Goal: Transaction & Acquisition: Download file/media

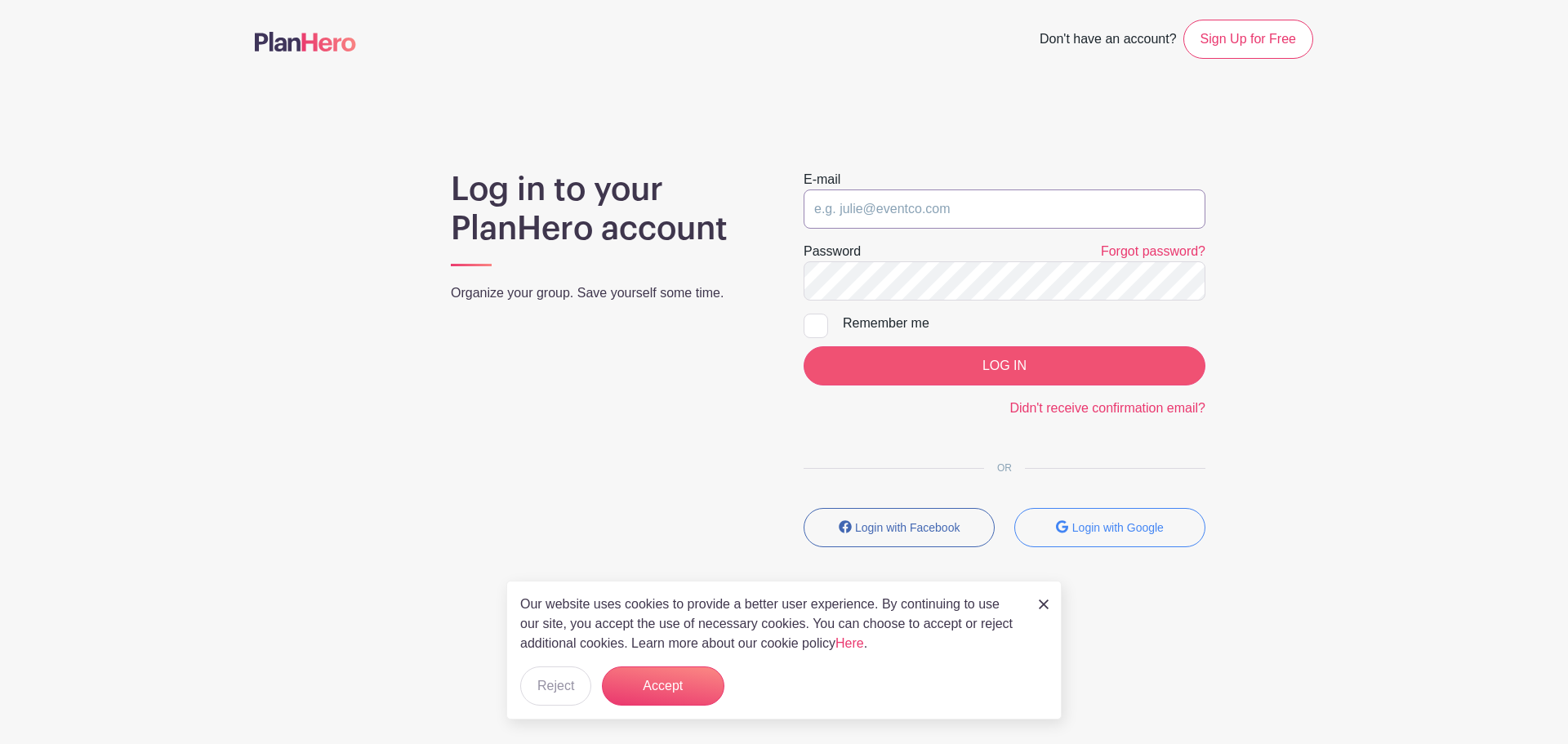
type input "[EMAIL_ADDRESS][DOMAIN_NAME]"
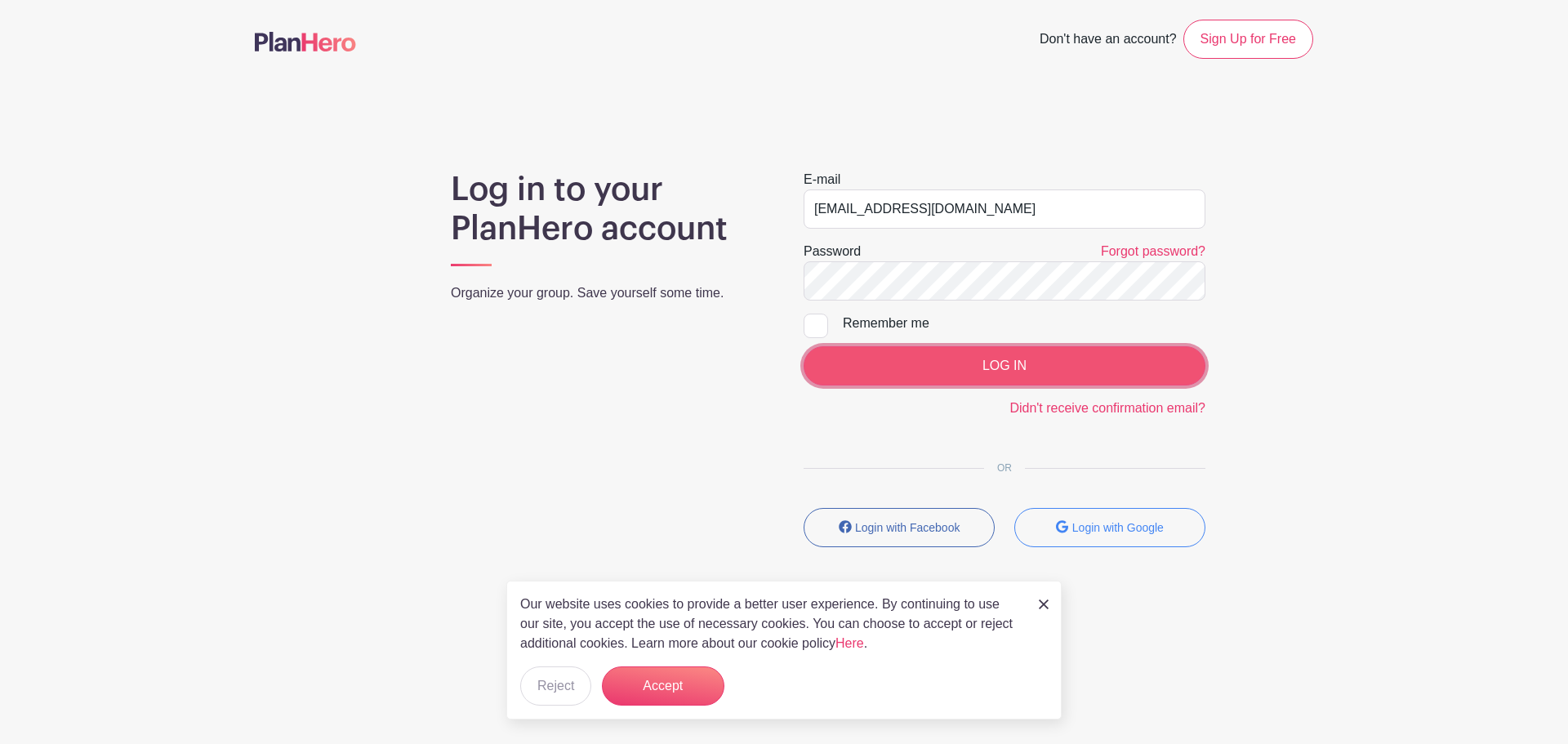
click at [1006, 377] on input "LOG IN" at bounding box center [1004, 366] width 402 height 39
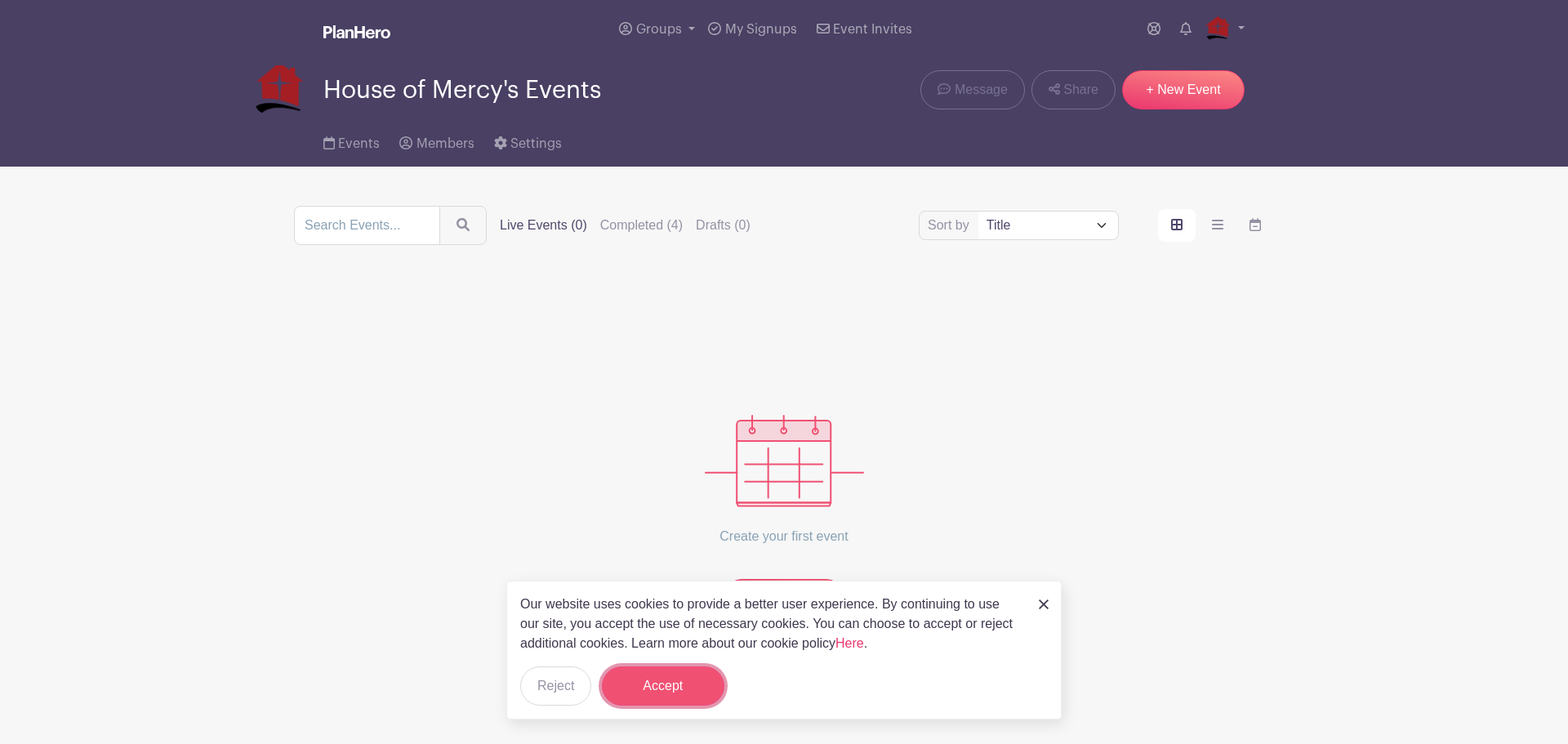
click at [668, 685] on button "Accept" at bounding box center [663, 686] width 123 height 39
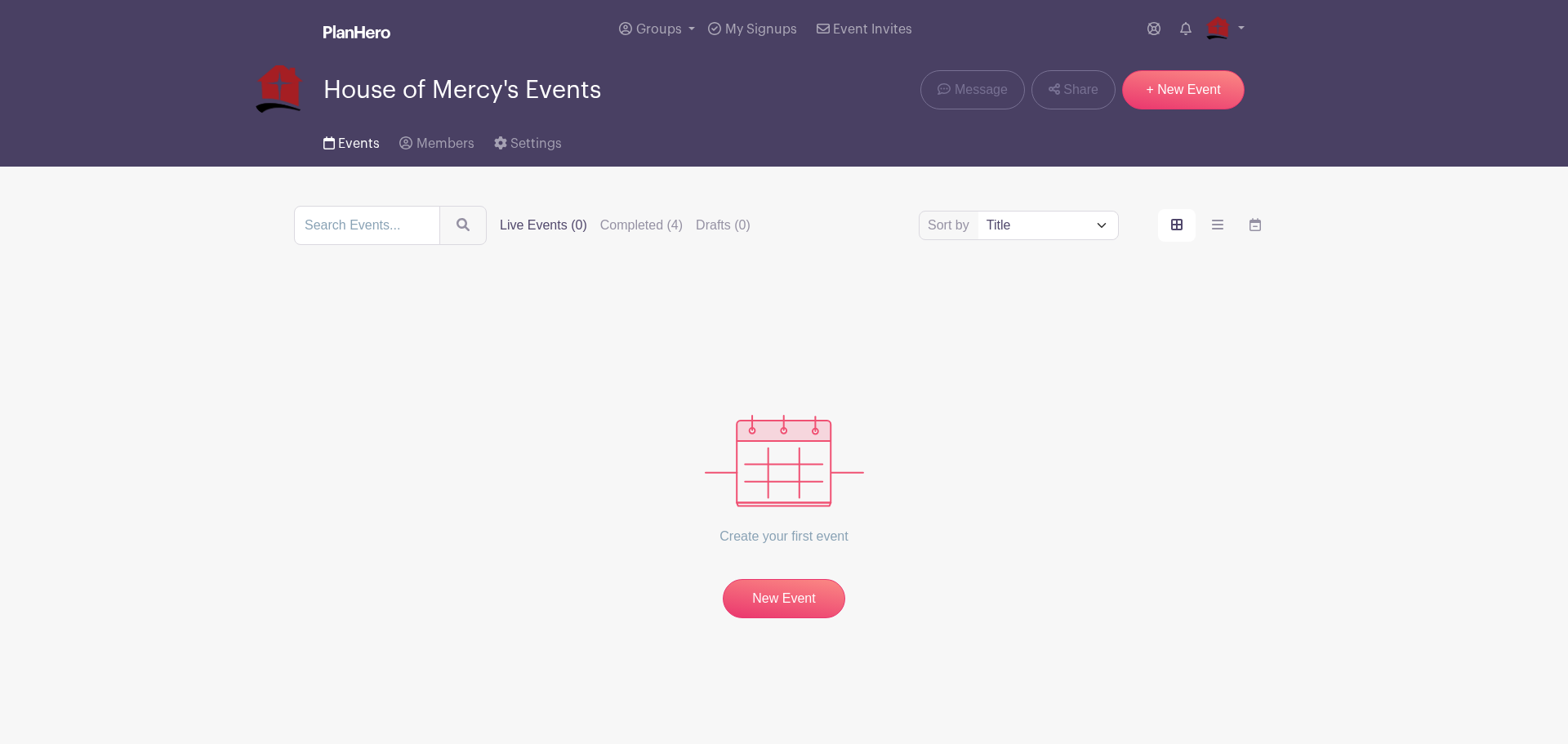
click at [358, 140] on span "Events" at bounding box center [359, 143] width 42 height 13
click at [629, 219] on label "Completed (4)" at bounding box center [640, 225] width 82 height 19
click at [0, 0] on input "Completed (4)" at bounding box center [0, 0] width 0 height 0
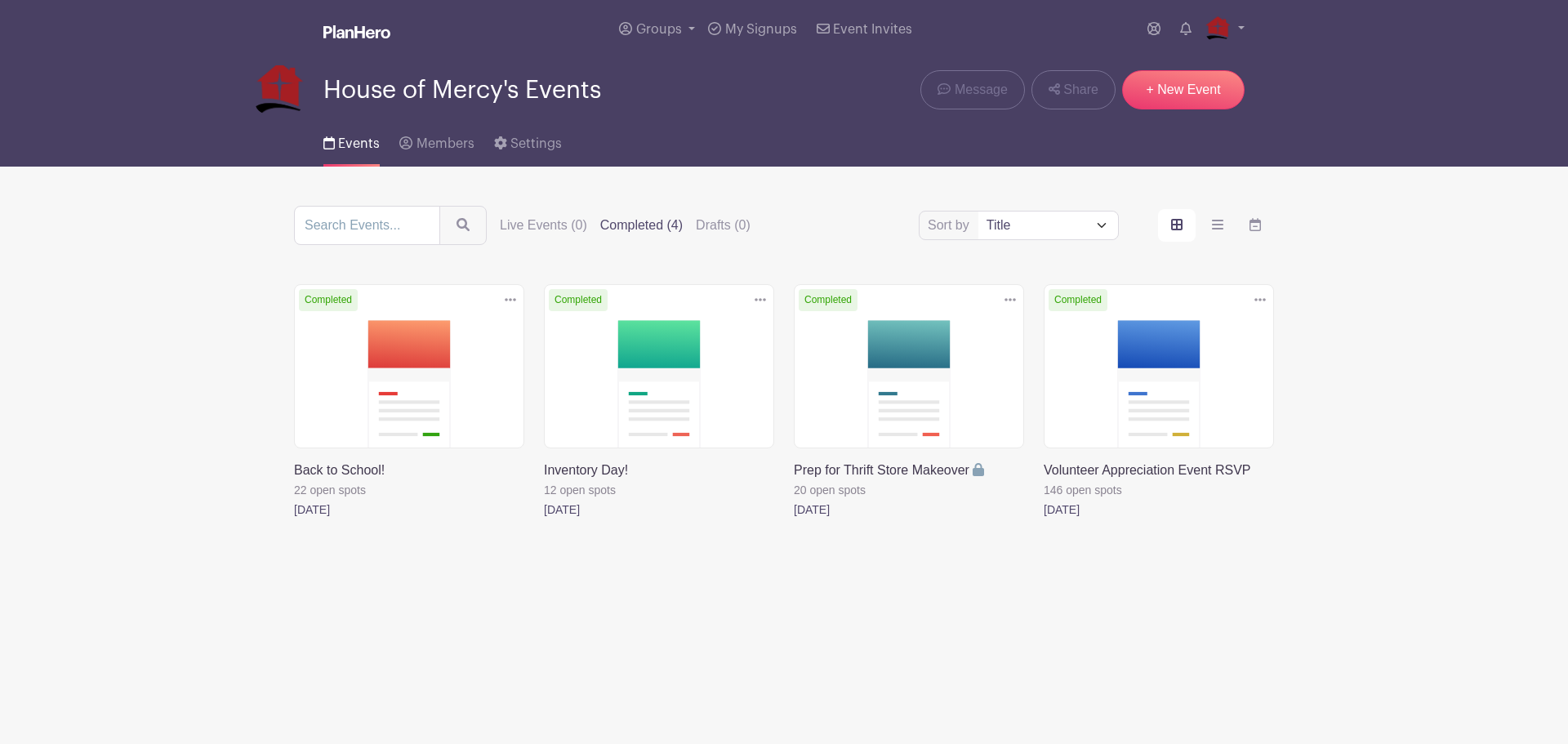
click at [294, 520] on link at bounding box center [294, 520] width 0 height 0
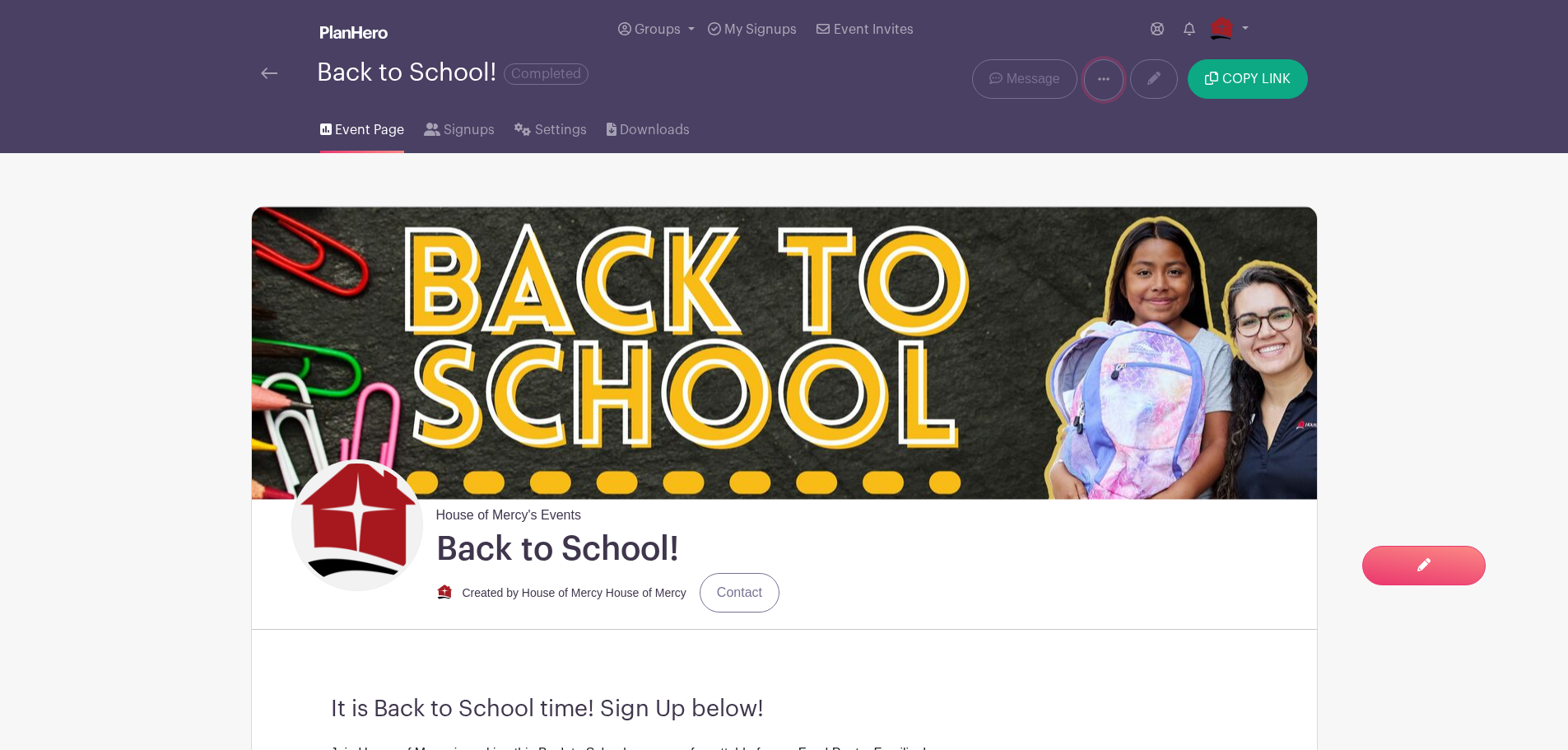
click at [1110, 76] on link at bounding box center [1103, 80] width 39 height 41
click at [1141, 77] on link at bounding box center [1154, 79] width 48 height 39
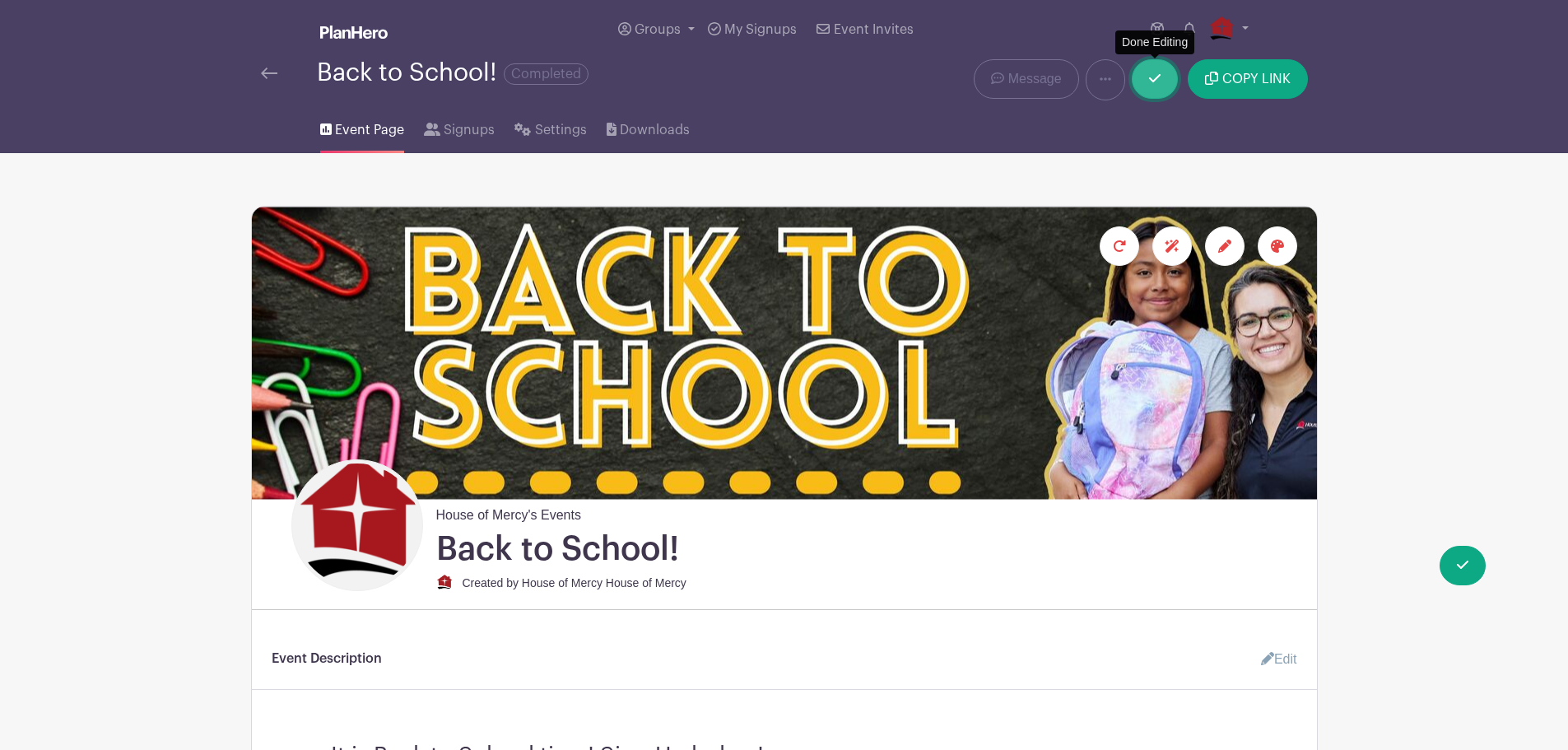
click at [1149, 76] on link at bounding box center [1155, 79] width 46 height 39
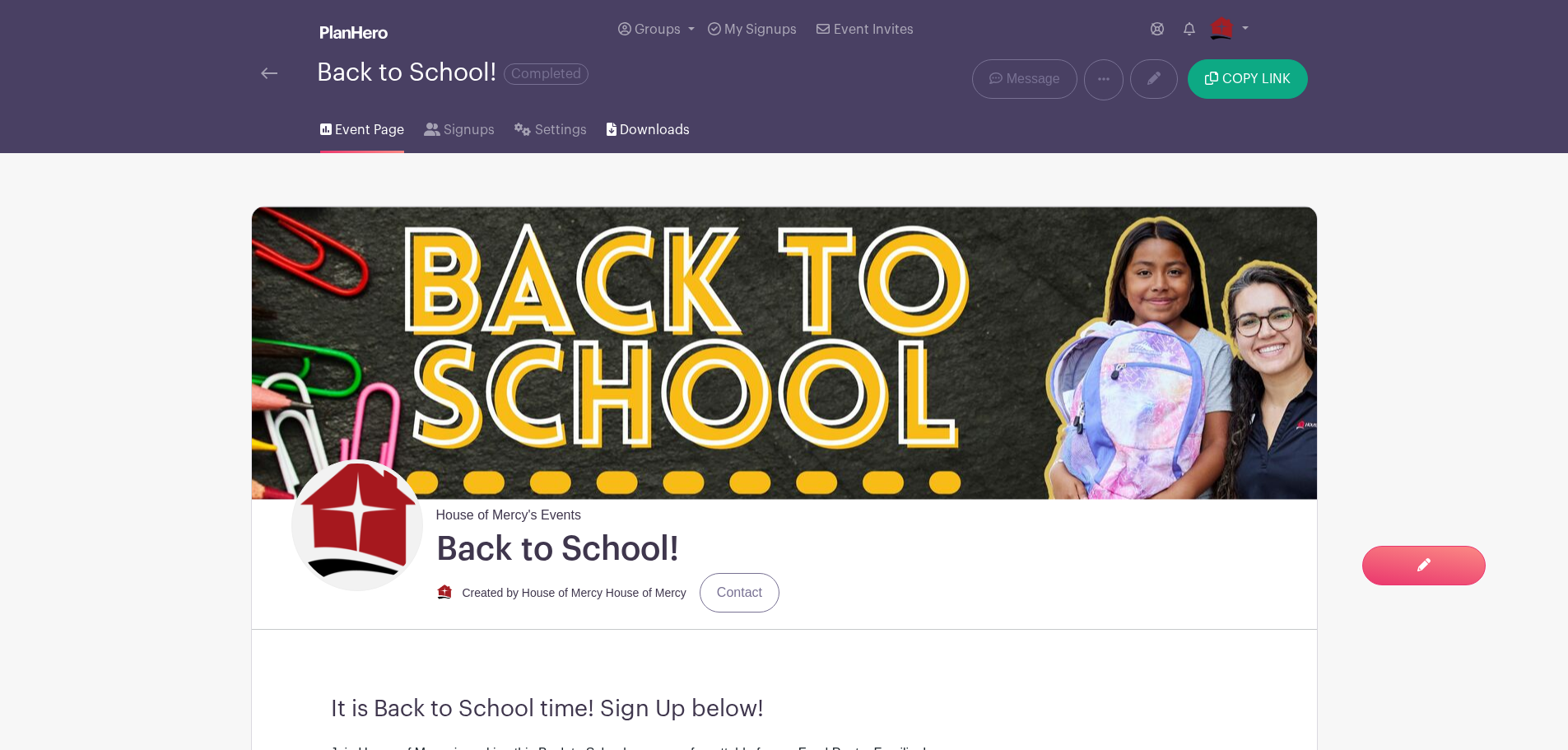
click at [659, 130] on span "Downloads" at bounding box center [654, 130] width 70 height 20
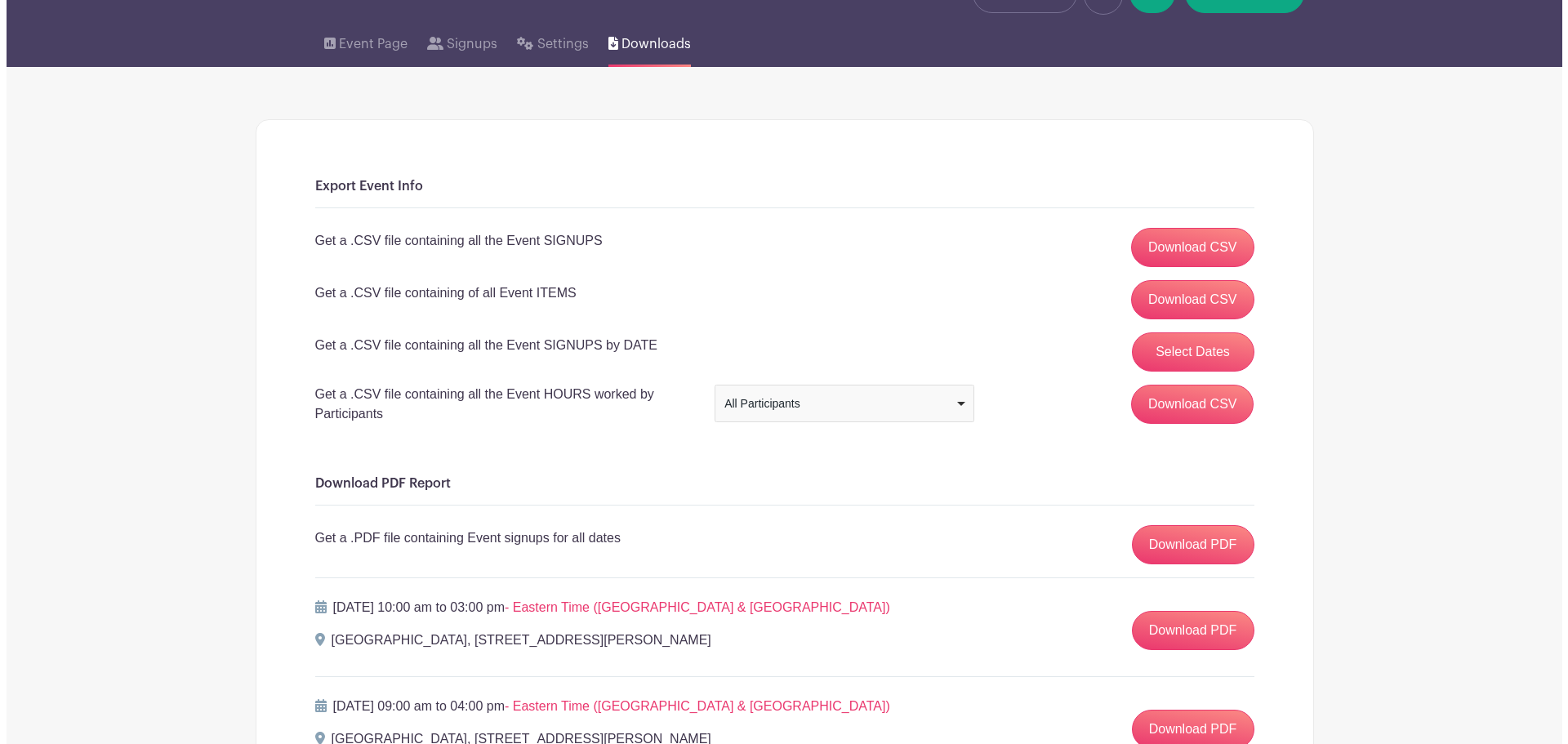
scroll to position [245, 0]
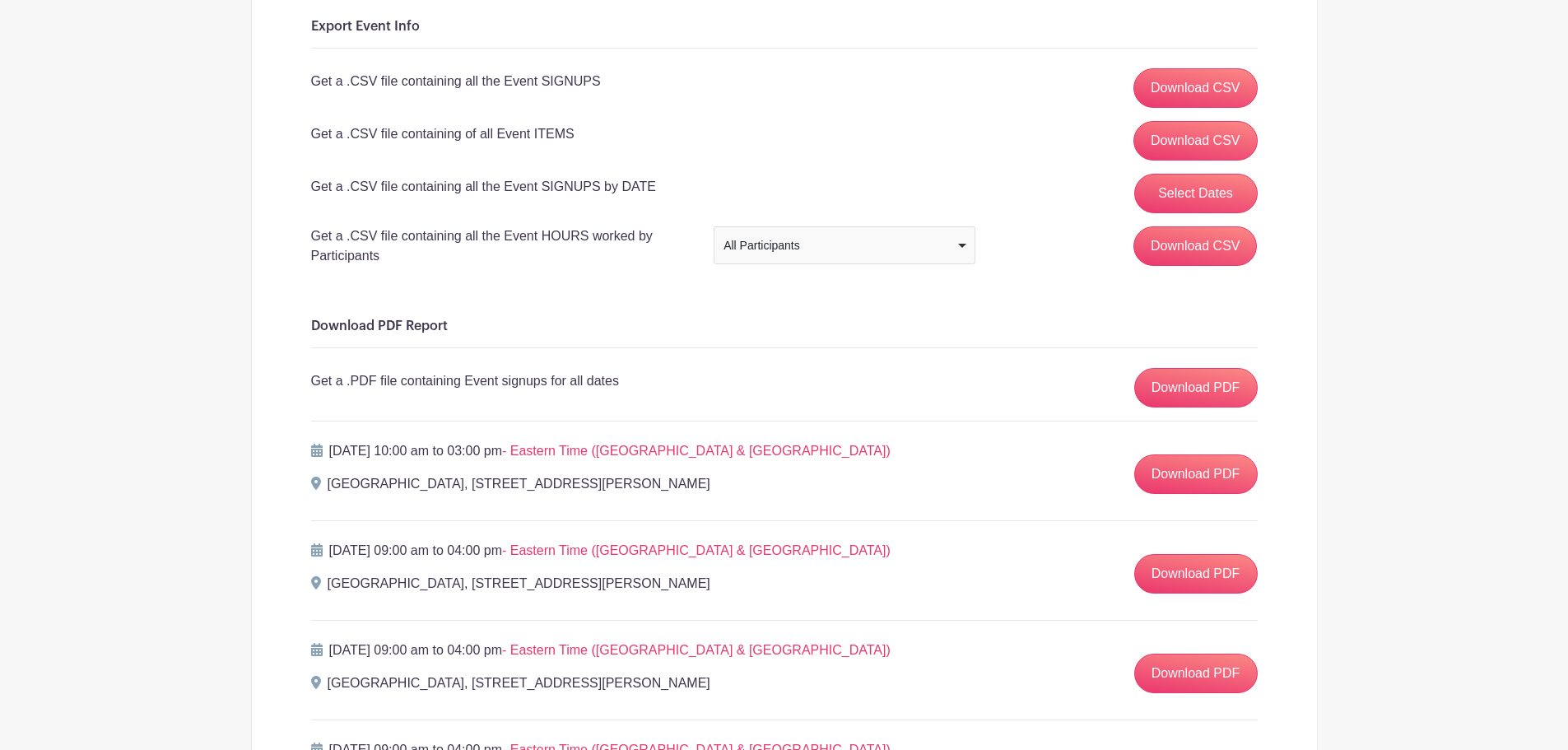
click at [792, 248] on div "All Participants" at bounding box center [840, 245] width 232 height 17
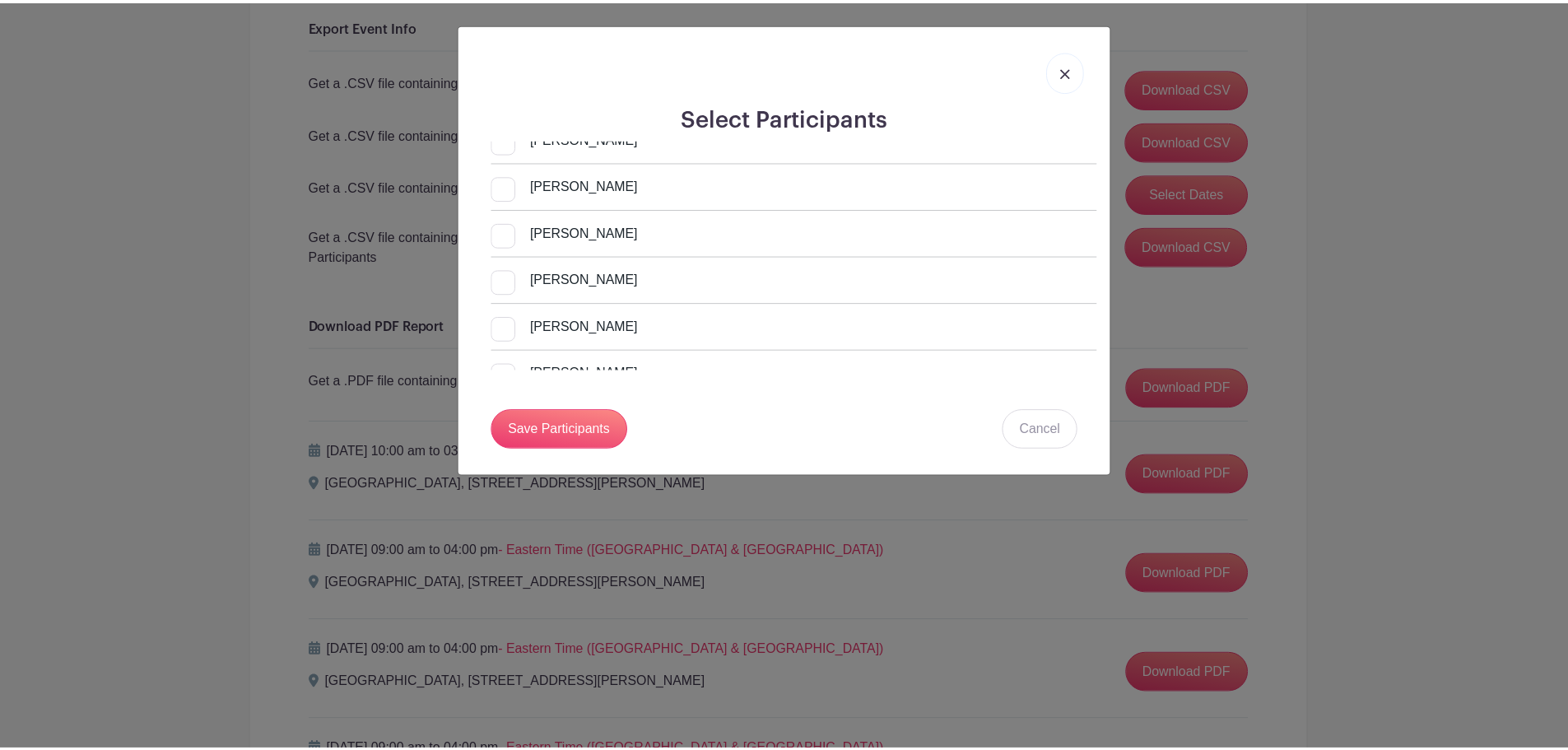
scroll to position [576, 0]
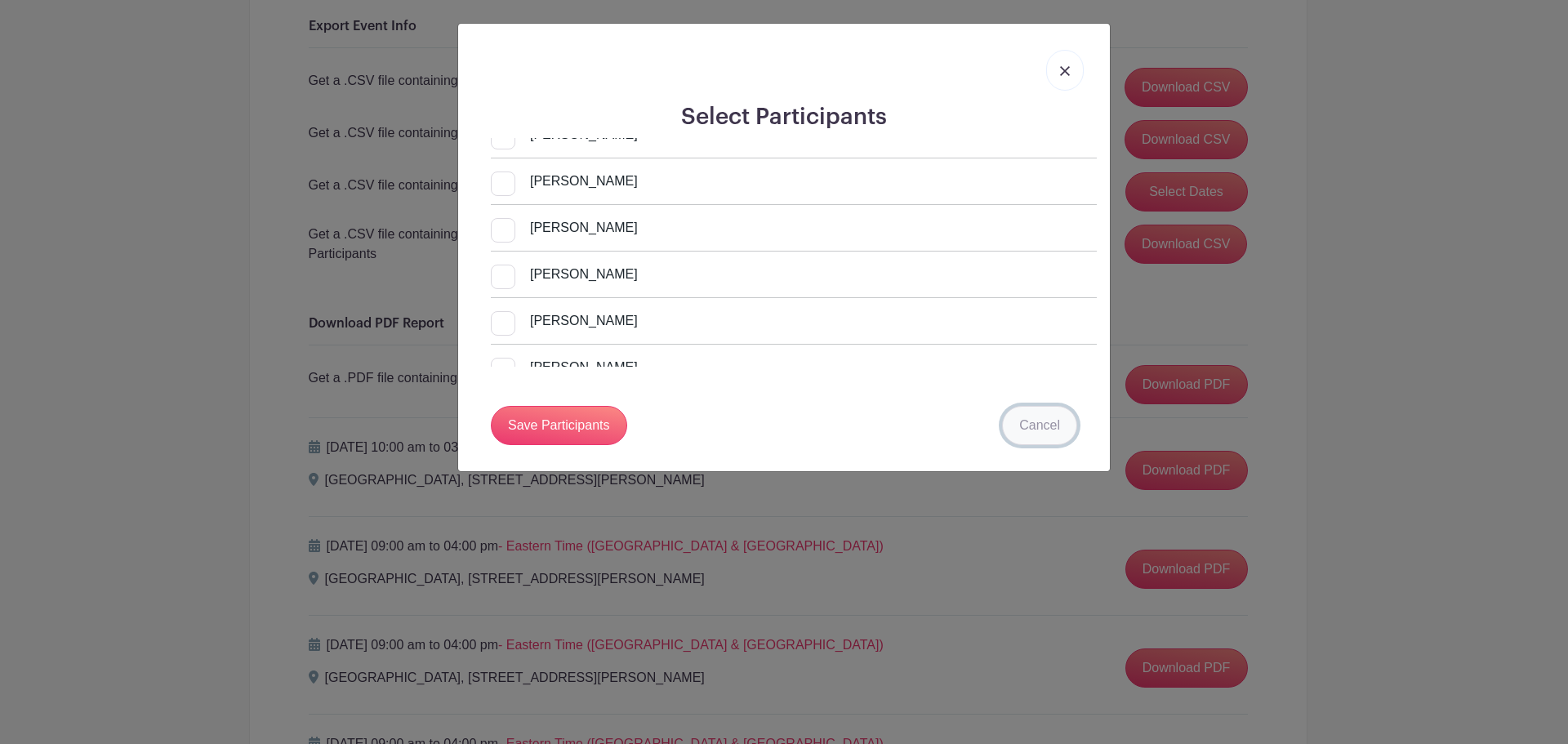
click at [1046, 421] on link "Cancel" at bounding box center [1039, 425] width 75 height 39
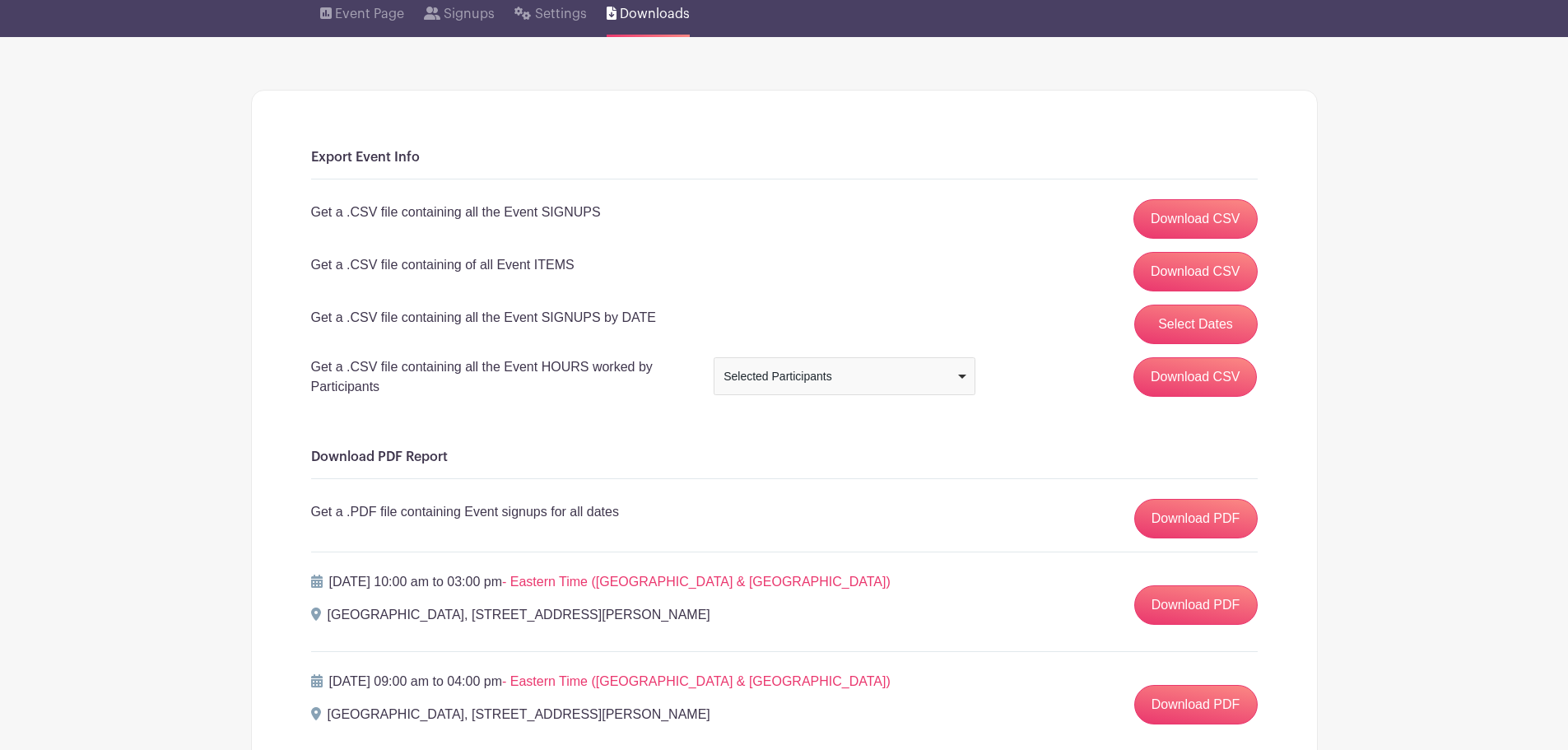
scroll to position [106, 0]
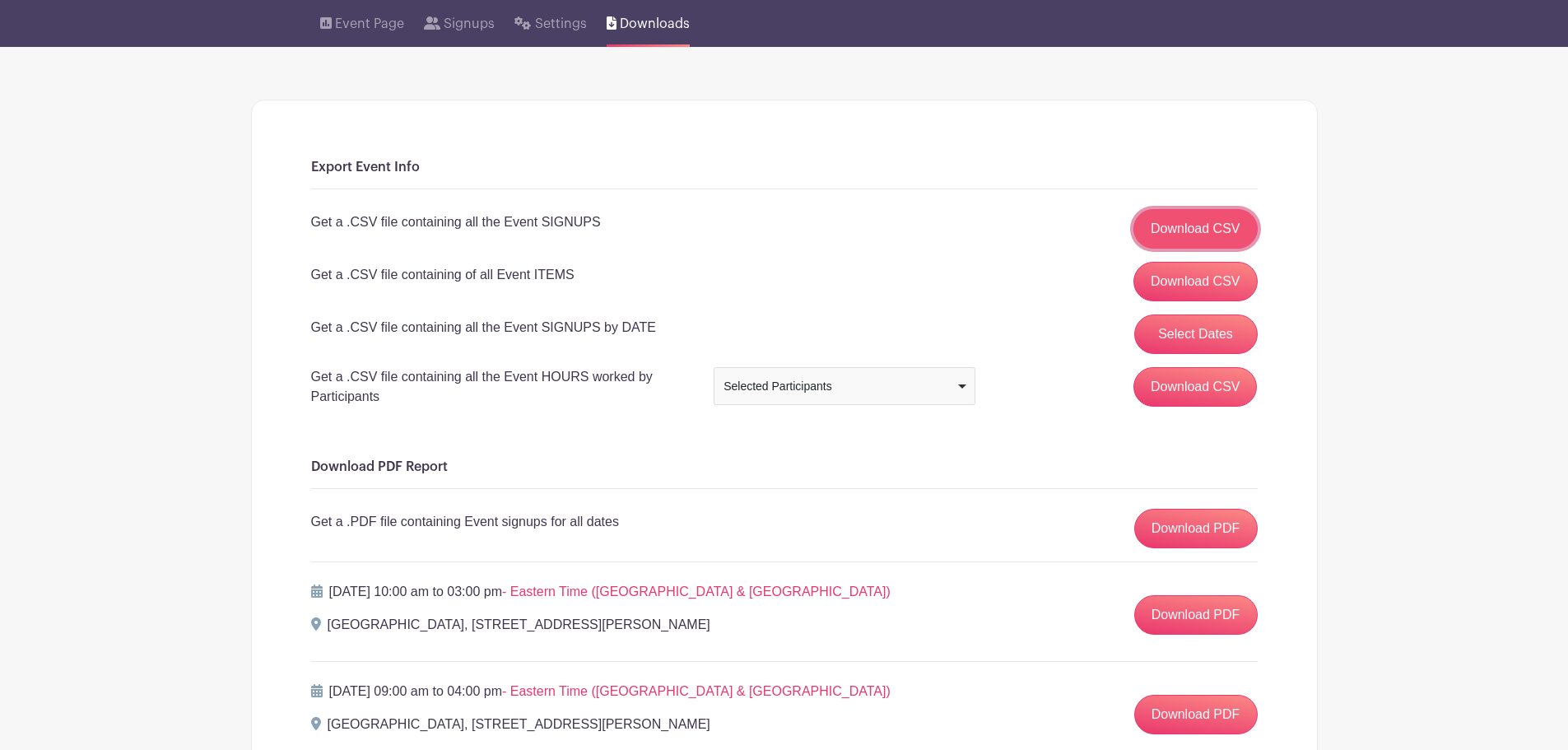
click at [1207, 228] on link "Download CSV" at bounding box center [1196, 229] width 125 height 39
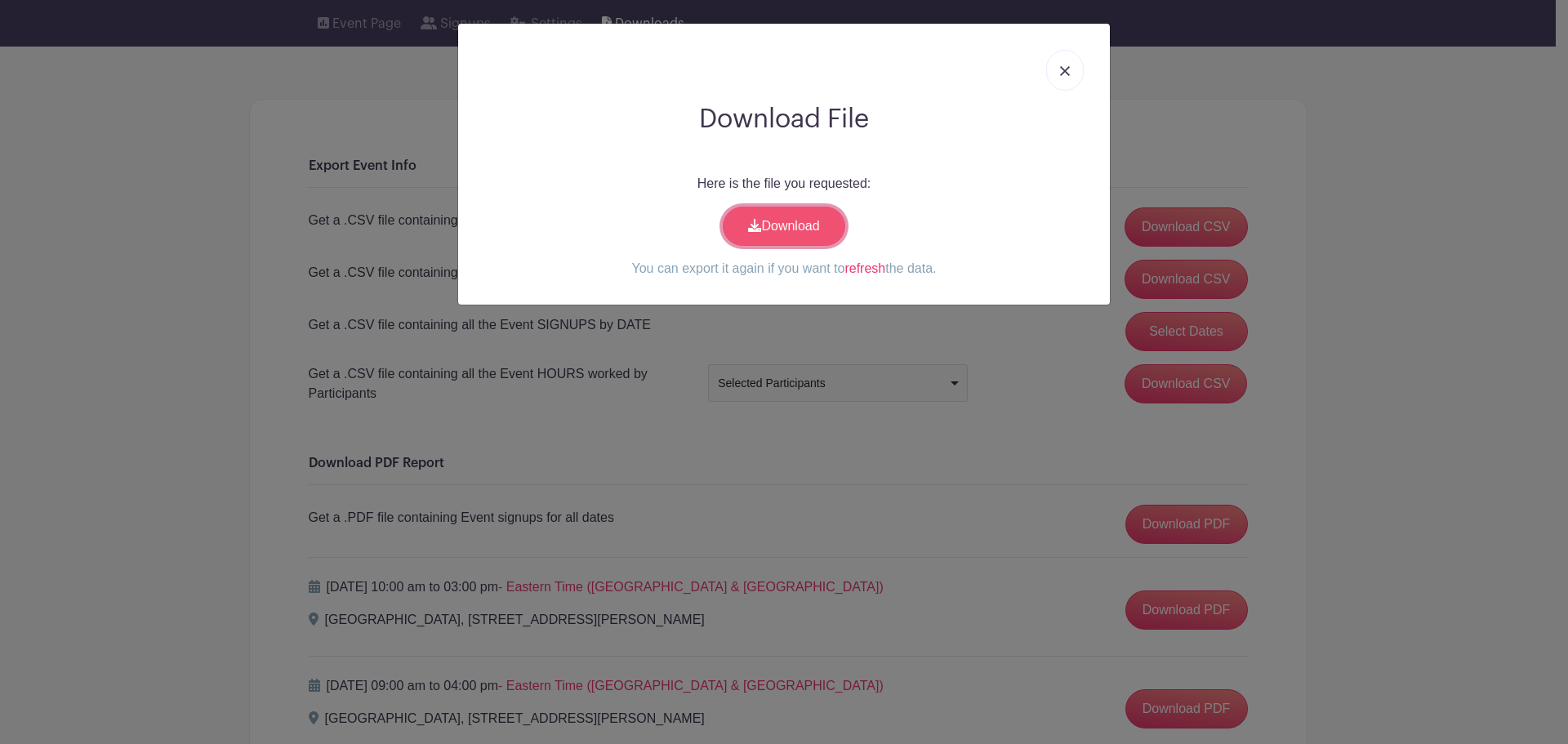
click at [810, 215] on link "Download" at bounding box center [784, 226] width 123 height 39
drag, startPoint x: 178, startPoint y: 345, endPoint x: 409, endPoint y: 324, distance: 232.0
click at [181, 345] on div "Download File Here is the file you requested: Download You can export it again …" at bounding box center [784, 372] width 1568 height 744
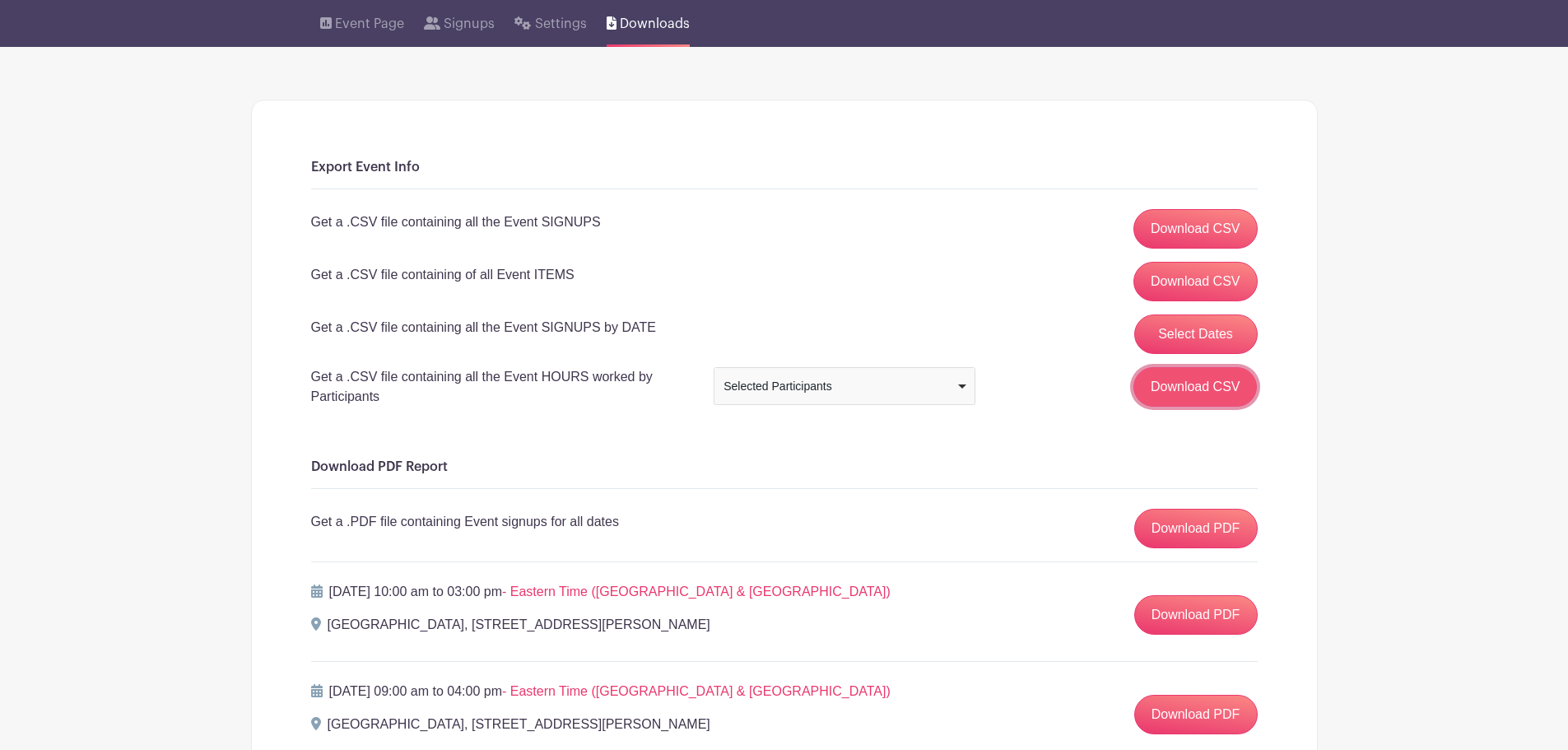
click at [1187, 389] on input "Download CSV" at bounding box center [1196, 387] width 125 height 39
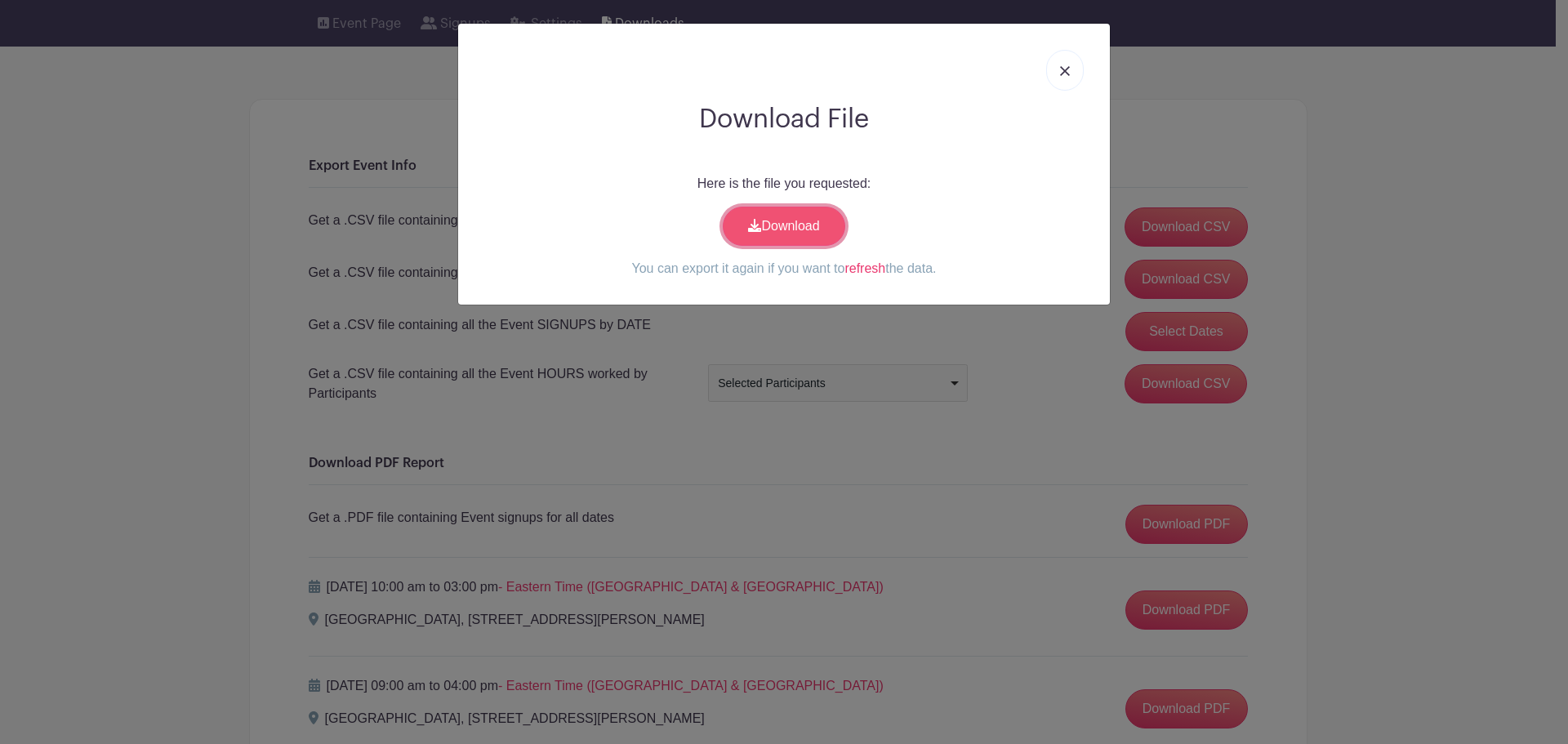
click at [781, 211] on link "Download" at bounding box center [784, 226] width 123 height 39
click at [1062, 67] on img at bounding box center [1064, 71] width 10 height 10
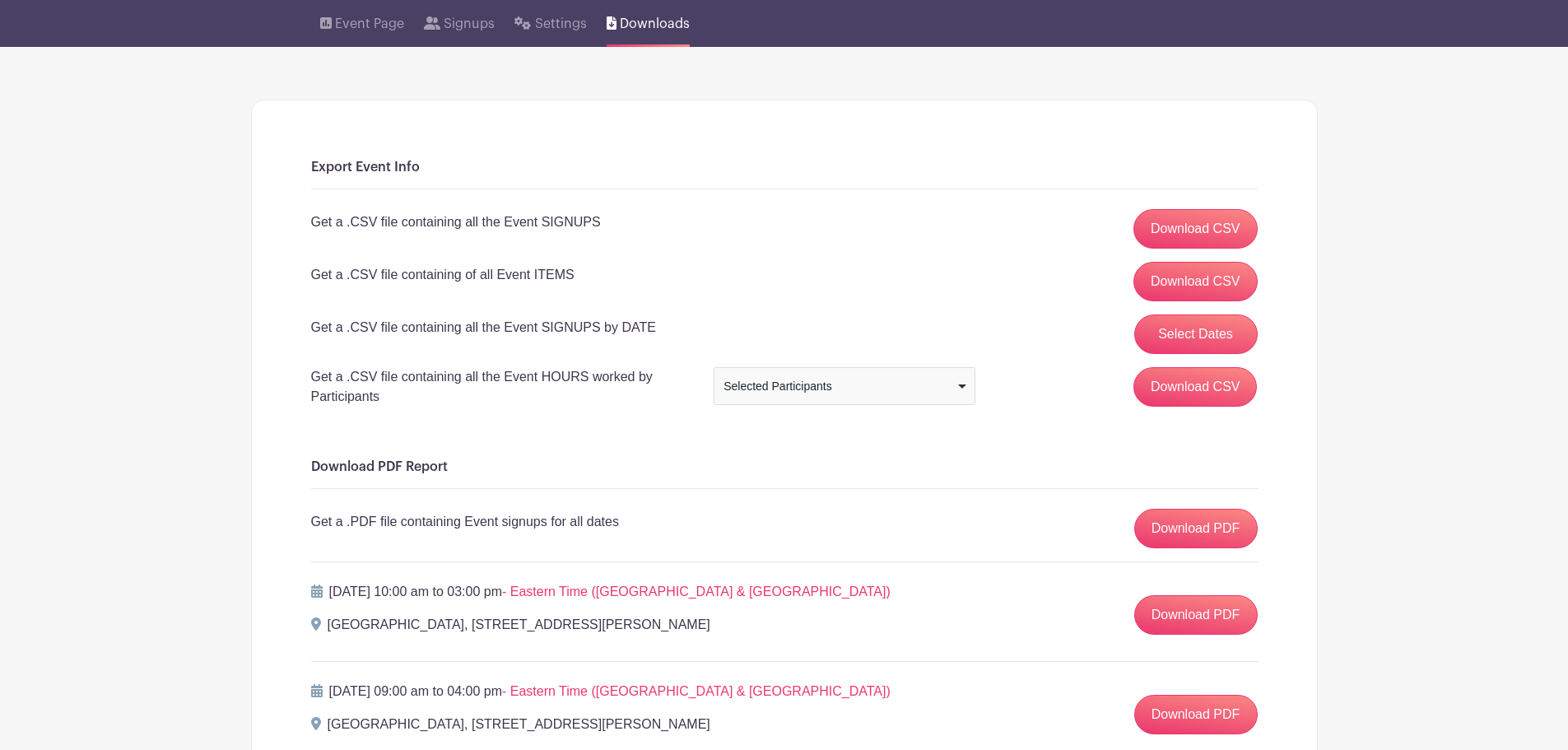
click at [797, 386] on div "Selected Participants" at bounding box center [840, 386] width 232 height 17
click at [1185, 383] on input "Download CSV" at bounding box center [1196, 387] width 125 height 39
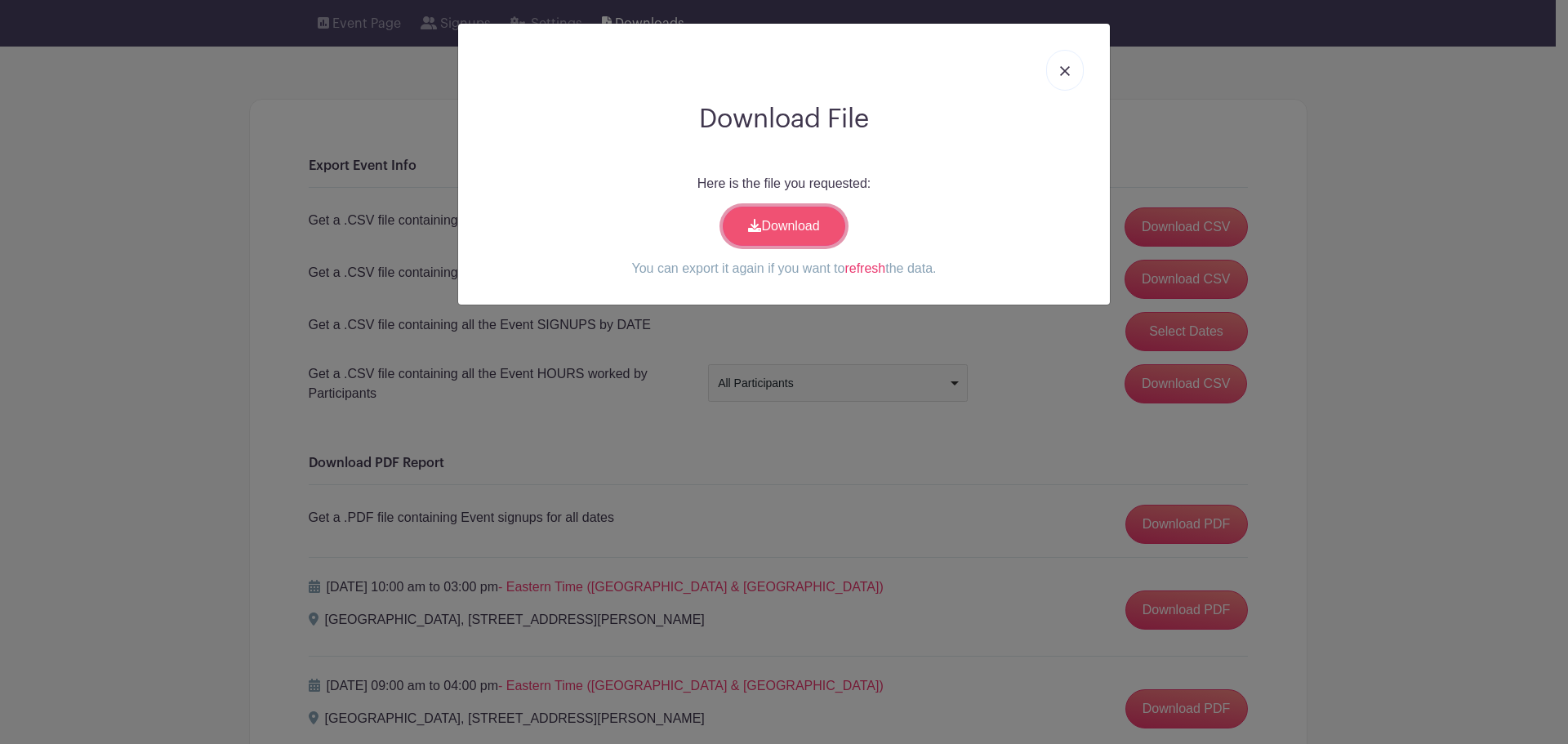
click at [751, 233] on link "Download" at bounding box center [784, 226] width 123 height 39
click at [1078, 77] on link at bounding box center [1064, 70] width 38 height 41
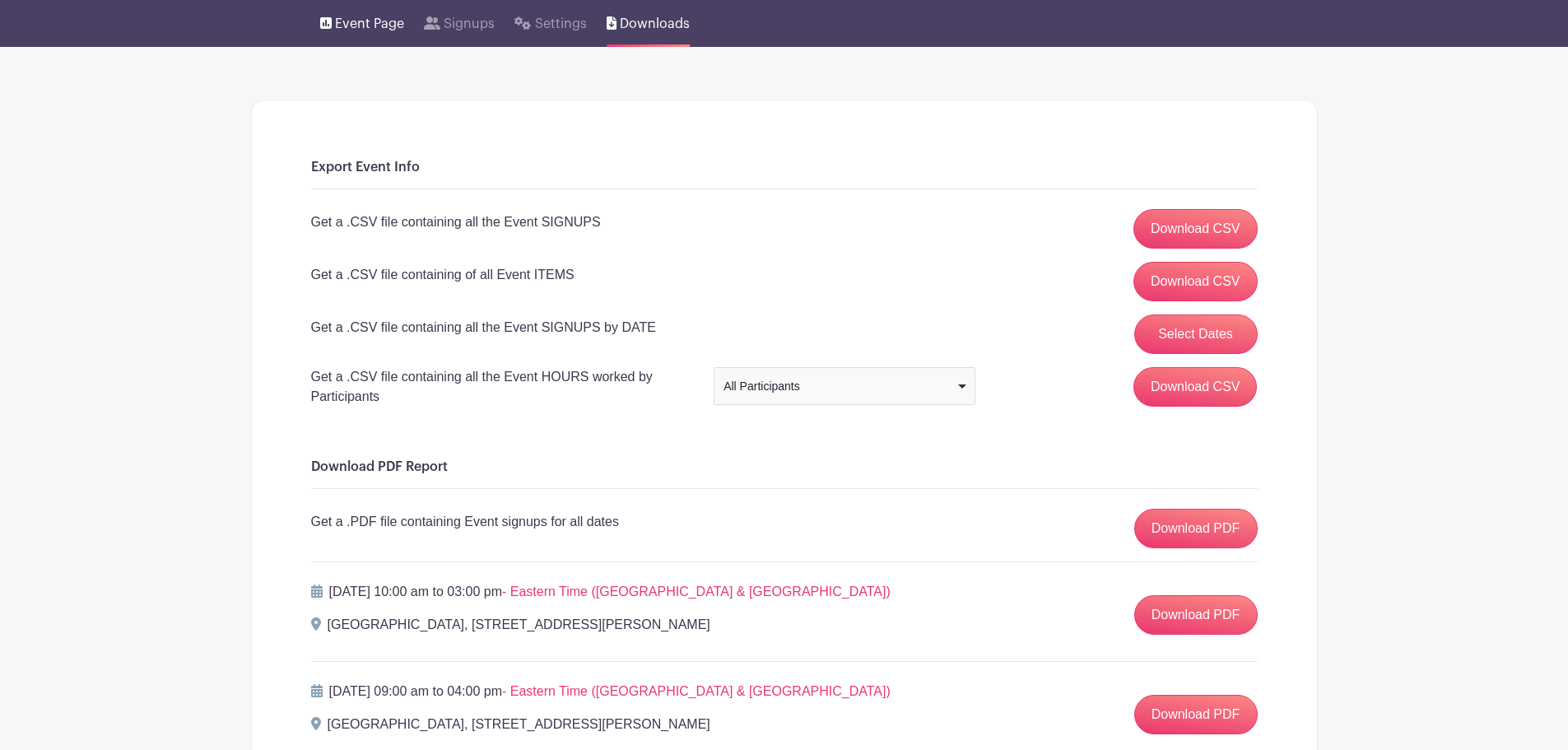
click at [333, 16] on link "Event Page" at bounding box center [362, 20] width 84 height 53
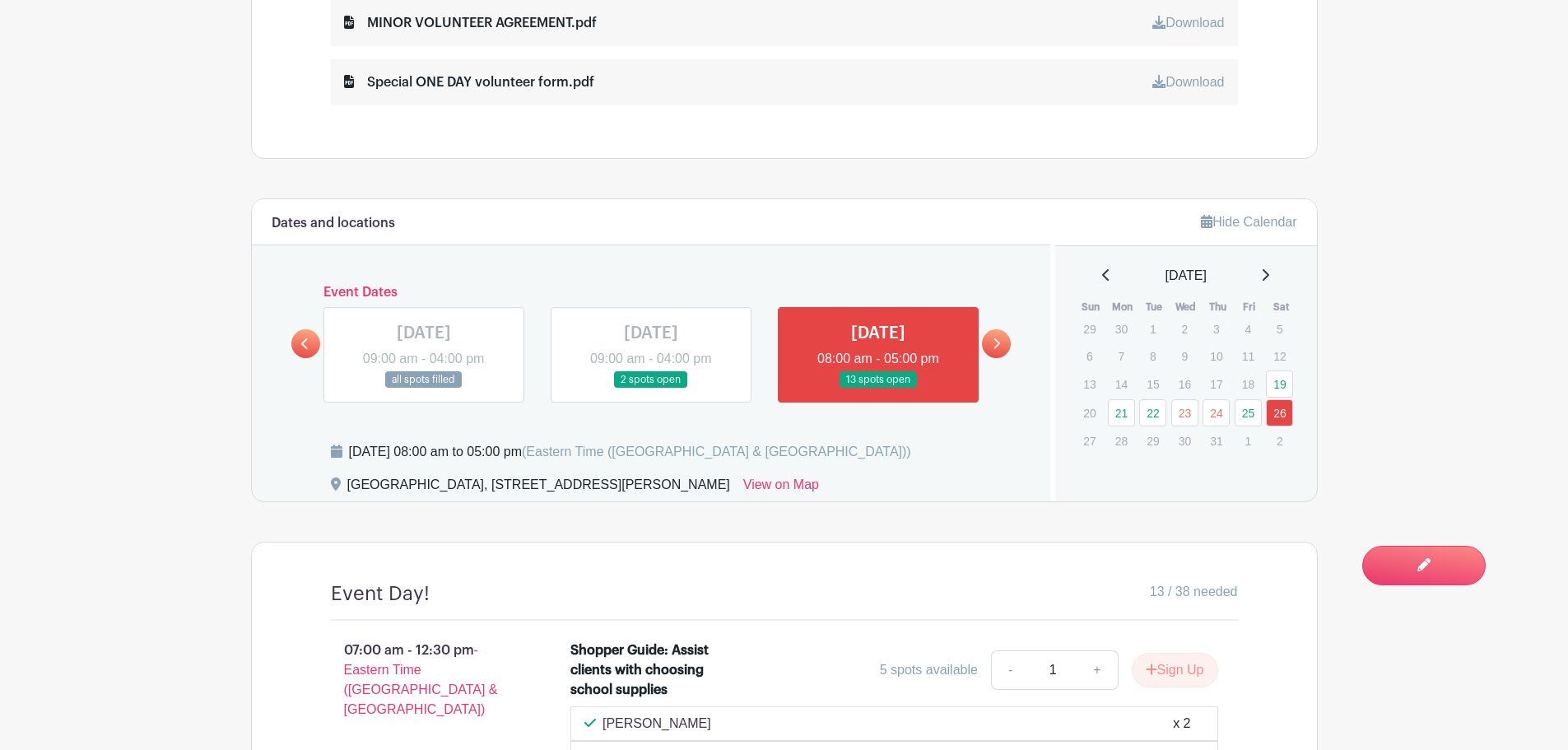
scroll to position [1154, 0]
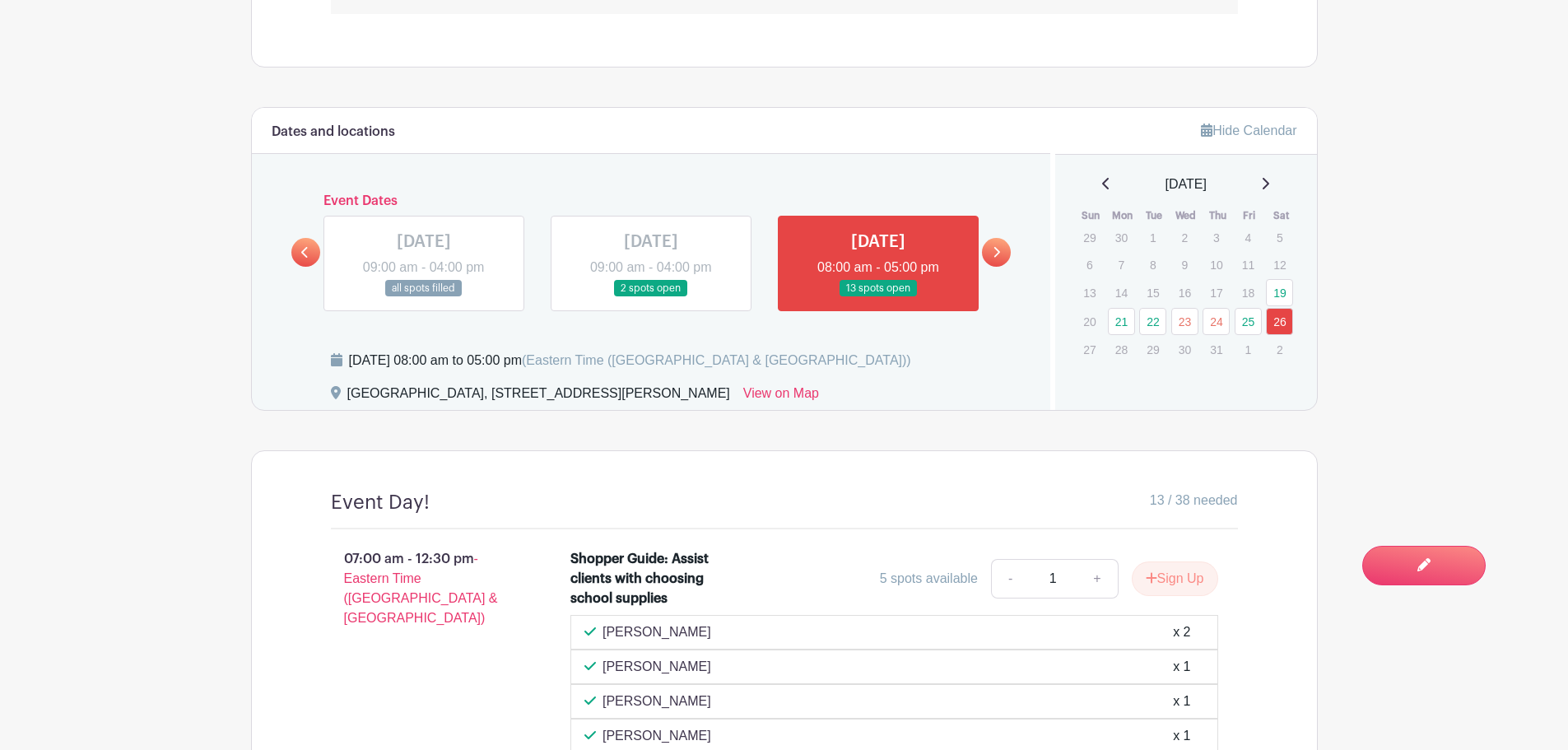
click at [312, 247] on link at bounding box center [305, 252] width 28 height 29
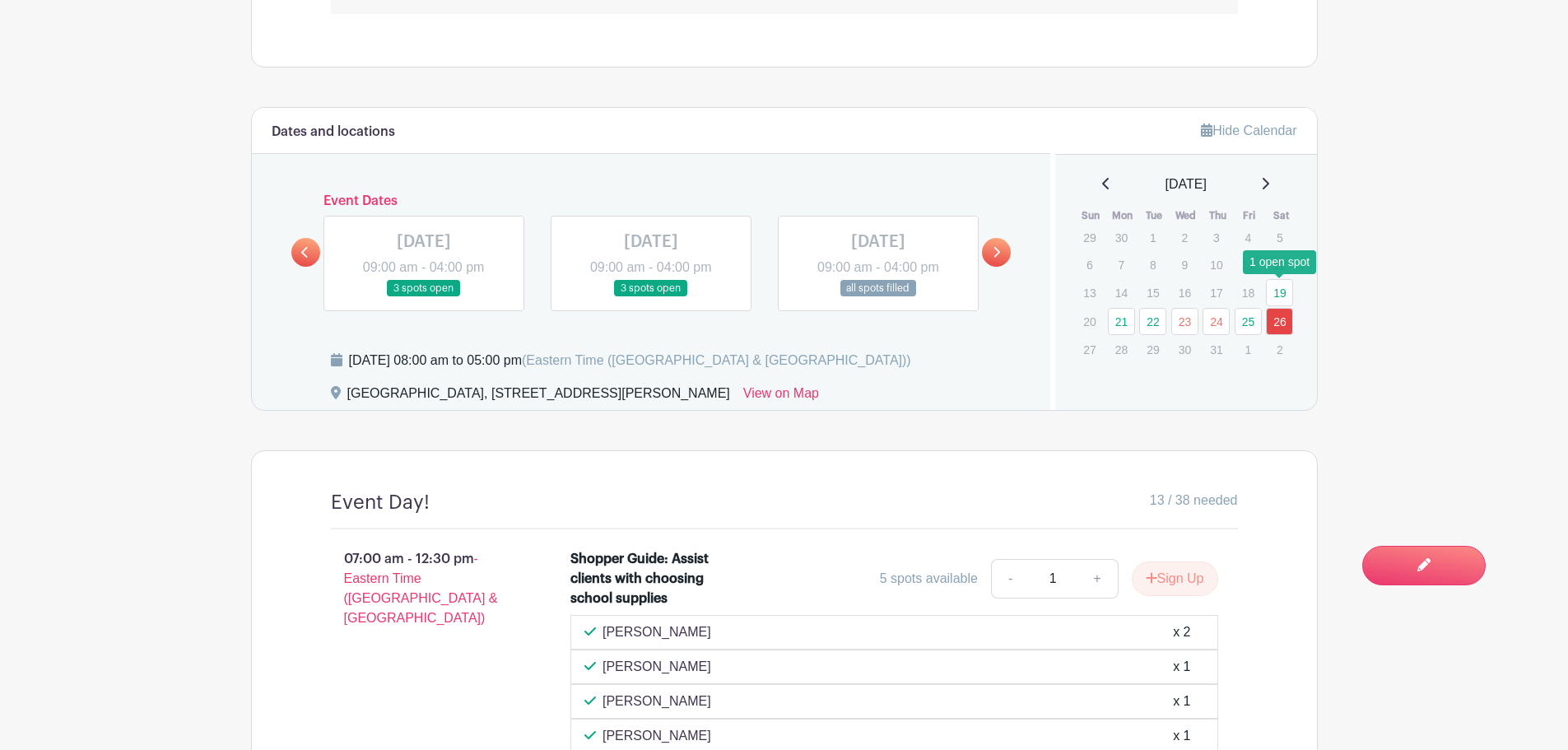
click at [1280, 298] on link "19" at bounding box center [1280, 292] width 28 height 28
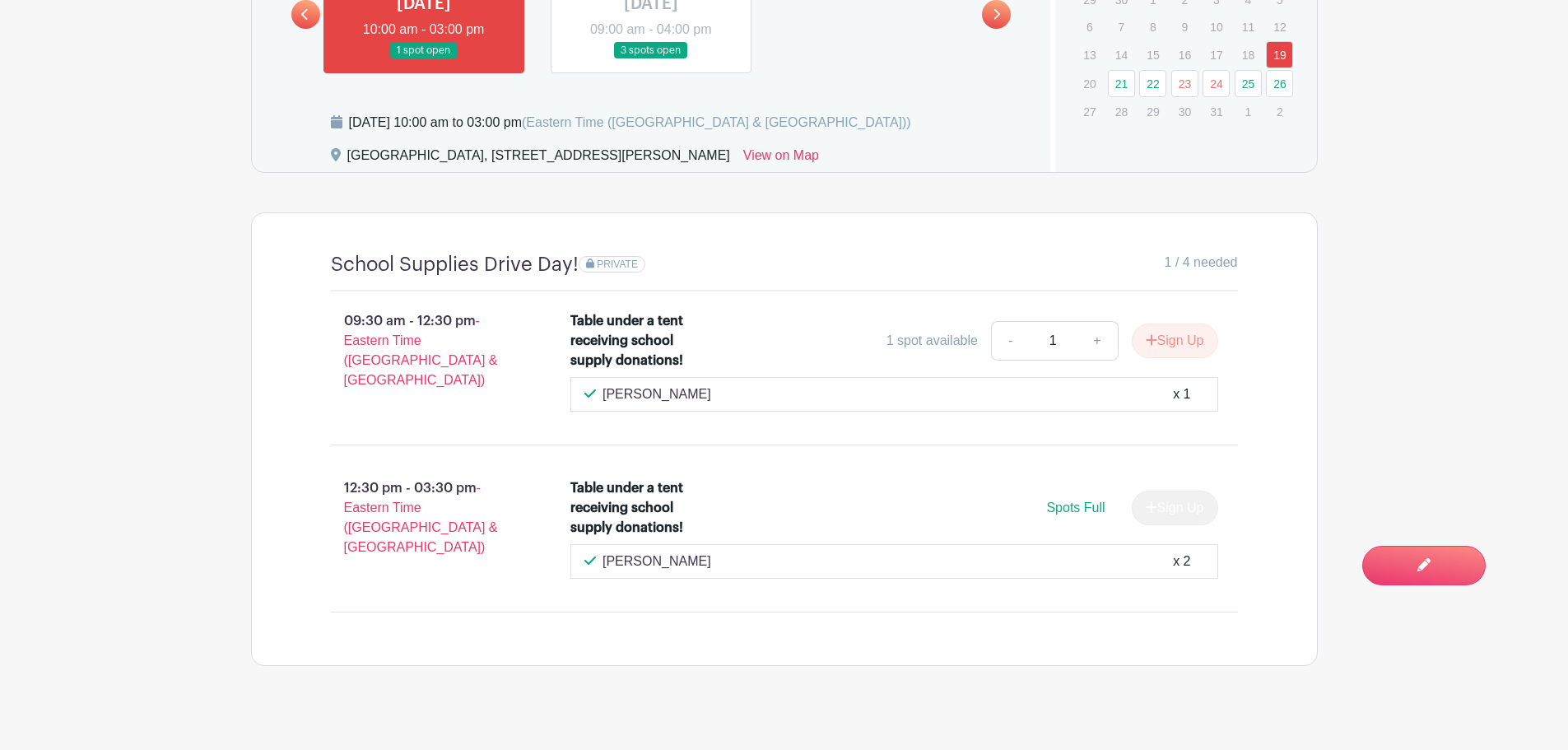
scroll to position [1401, 0]
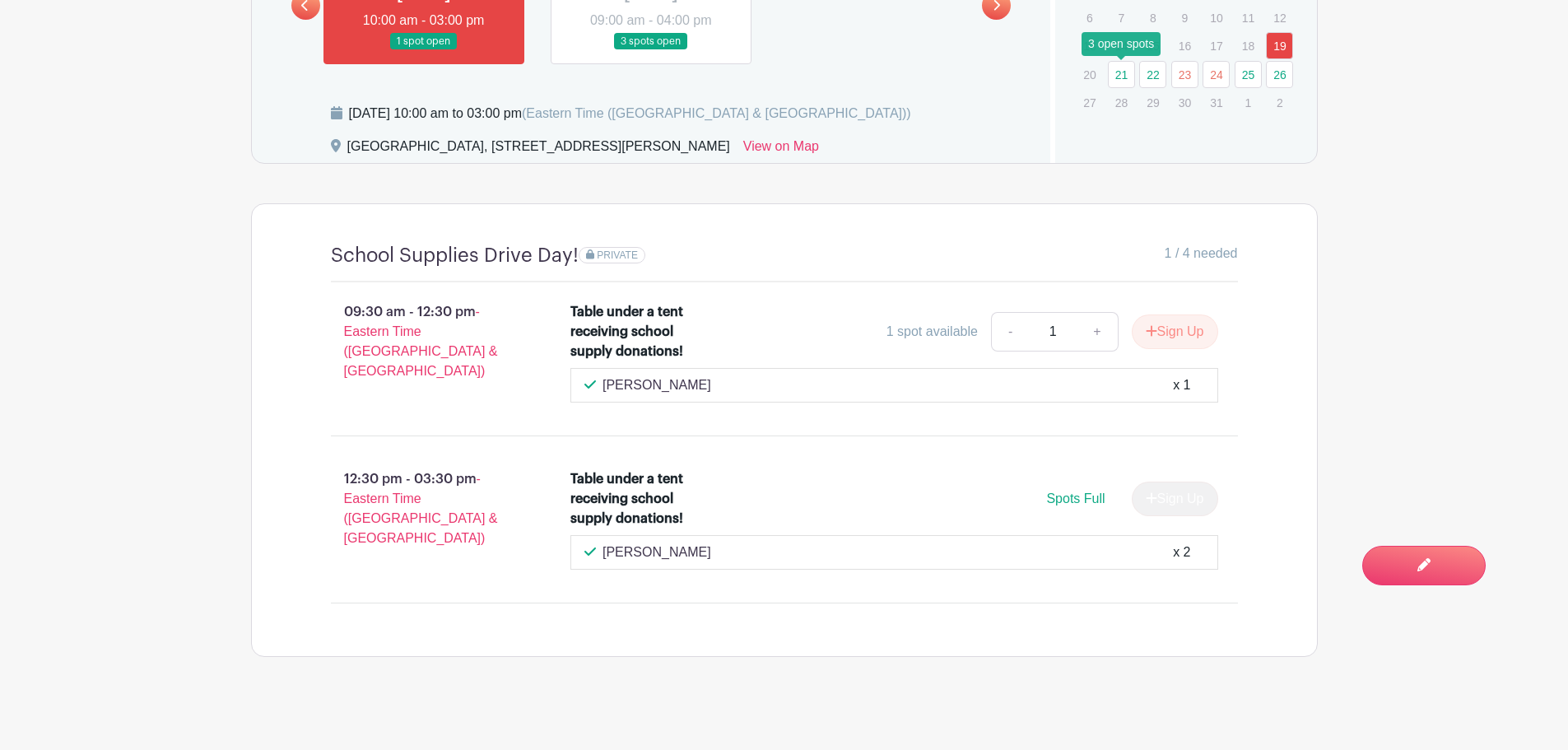
click at [1119, 79] on link "21" at bounding box center [1121, 74] width 28 height 28
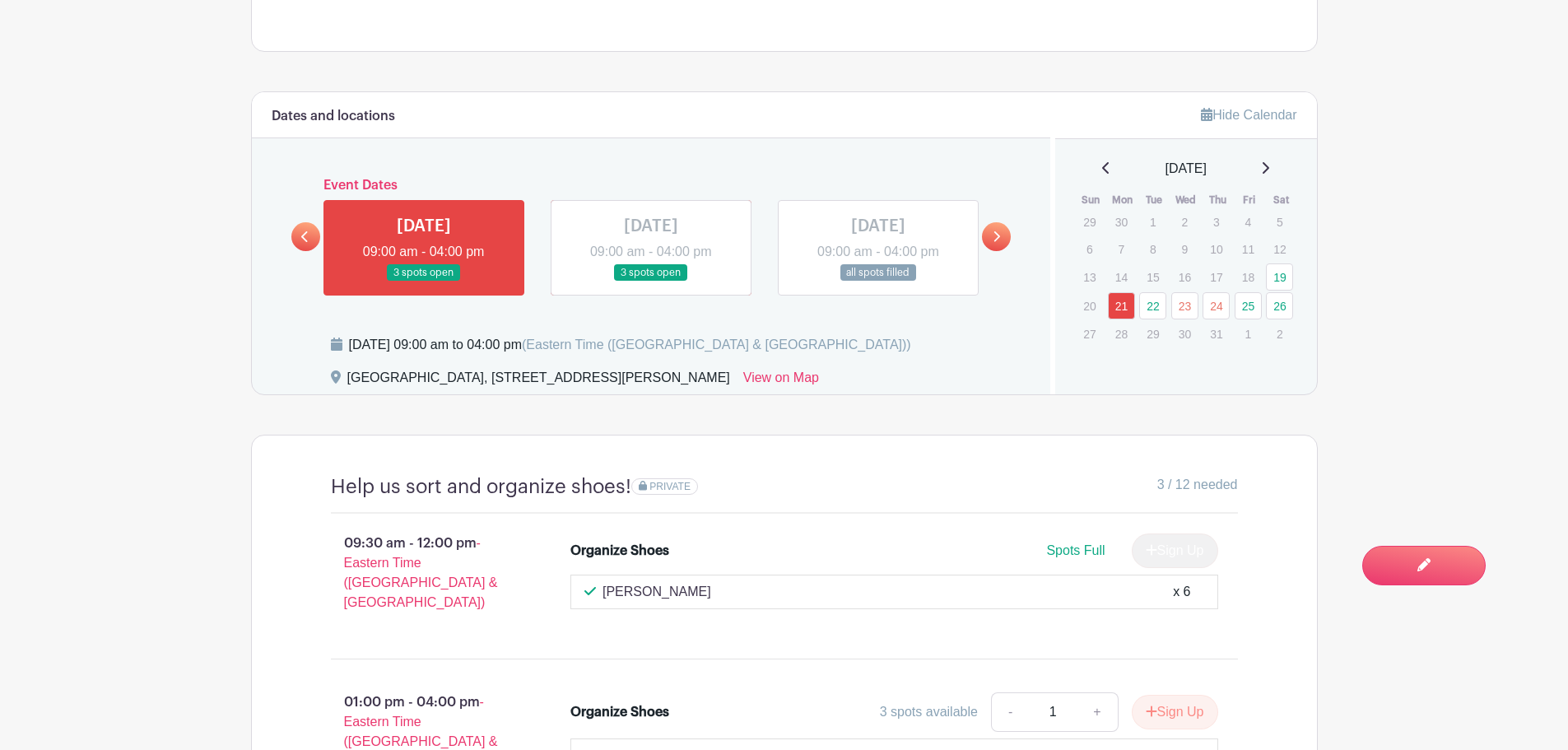
scroll to position [1154, 0]
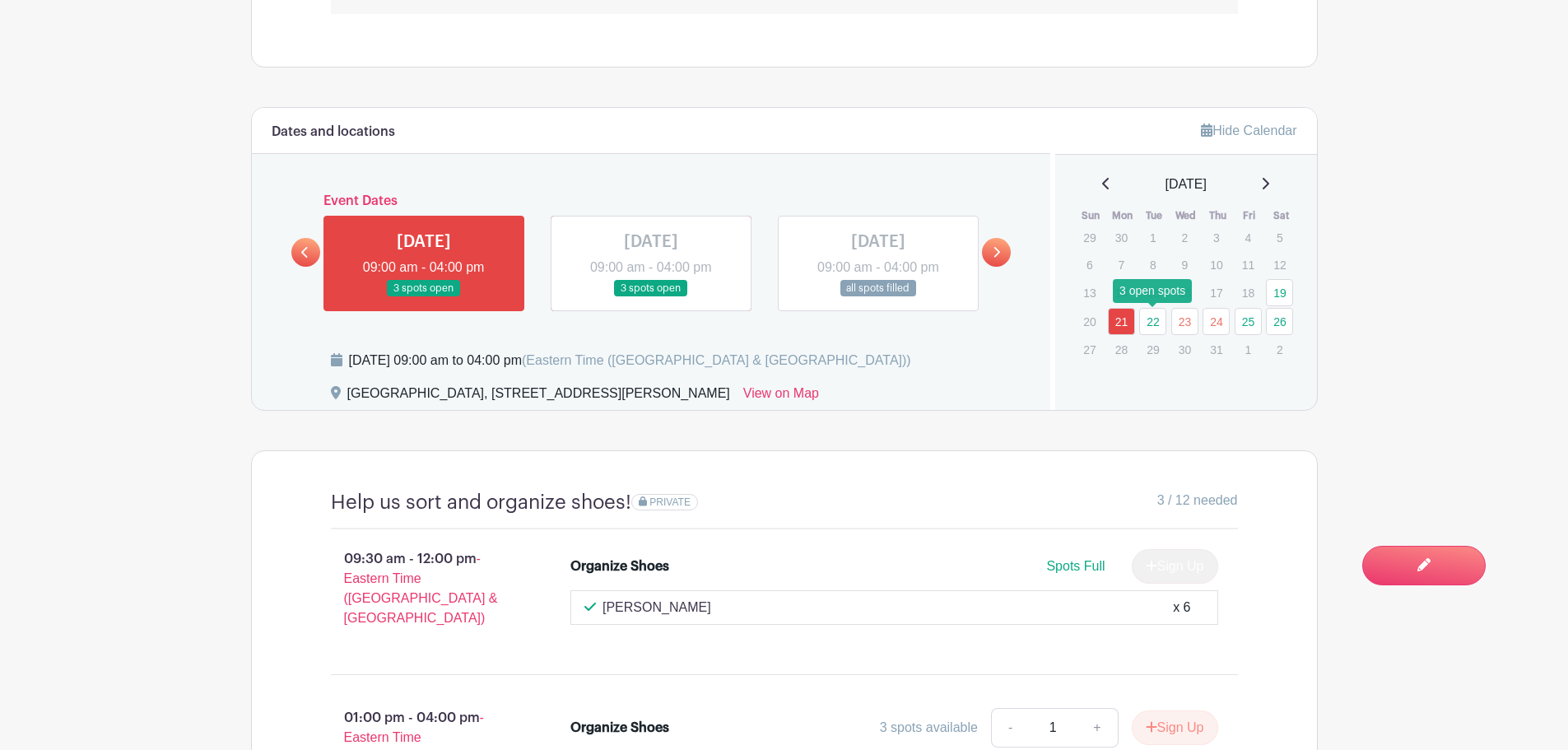
click at [1149, 319] on link "22" at bounding box center [1152, 322] width 28 height 28
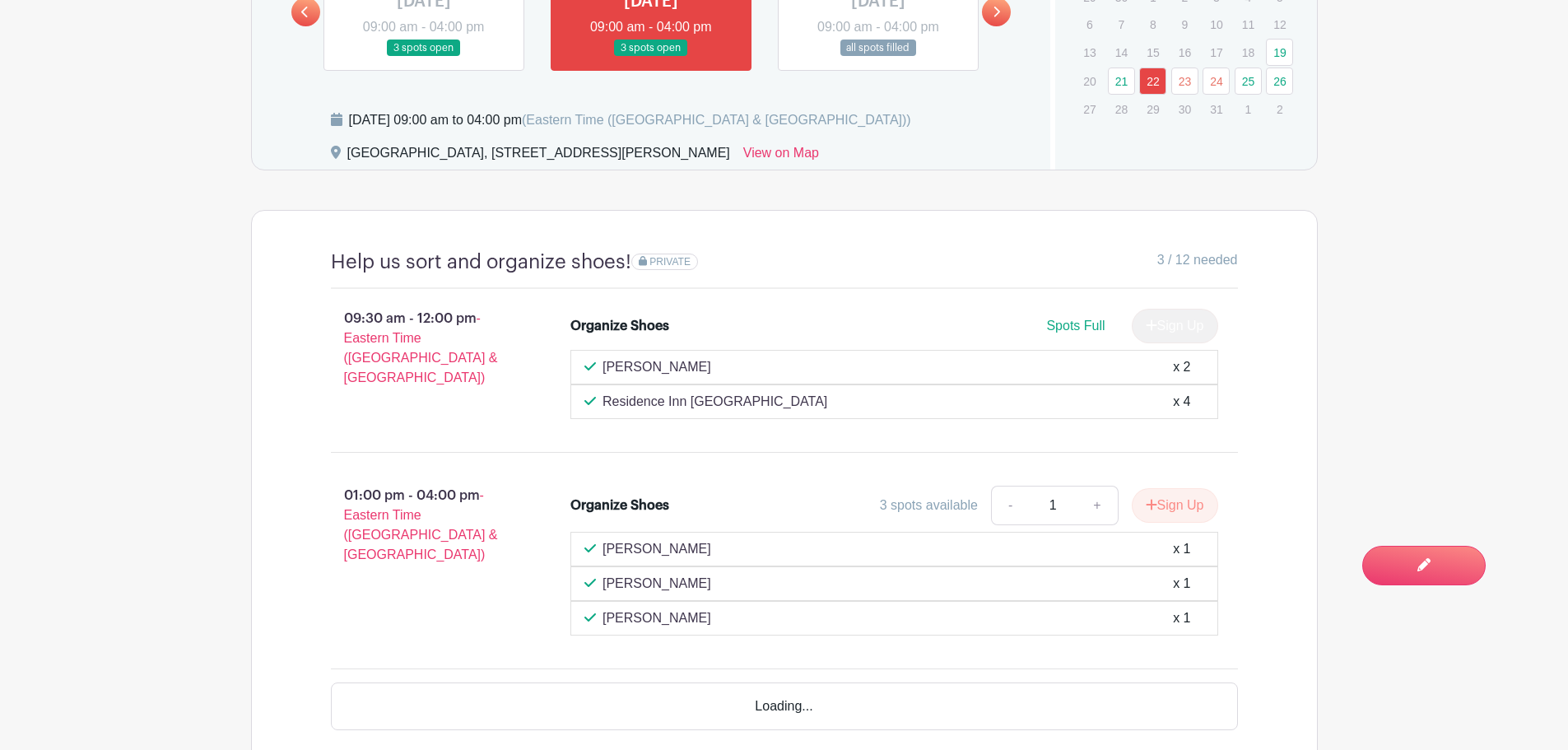
scroll to position [1401, 0]
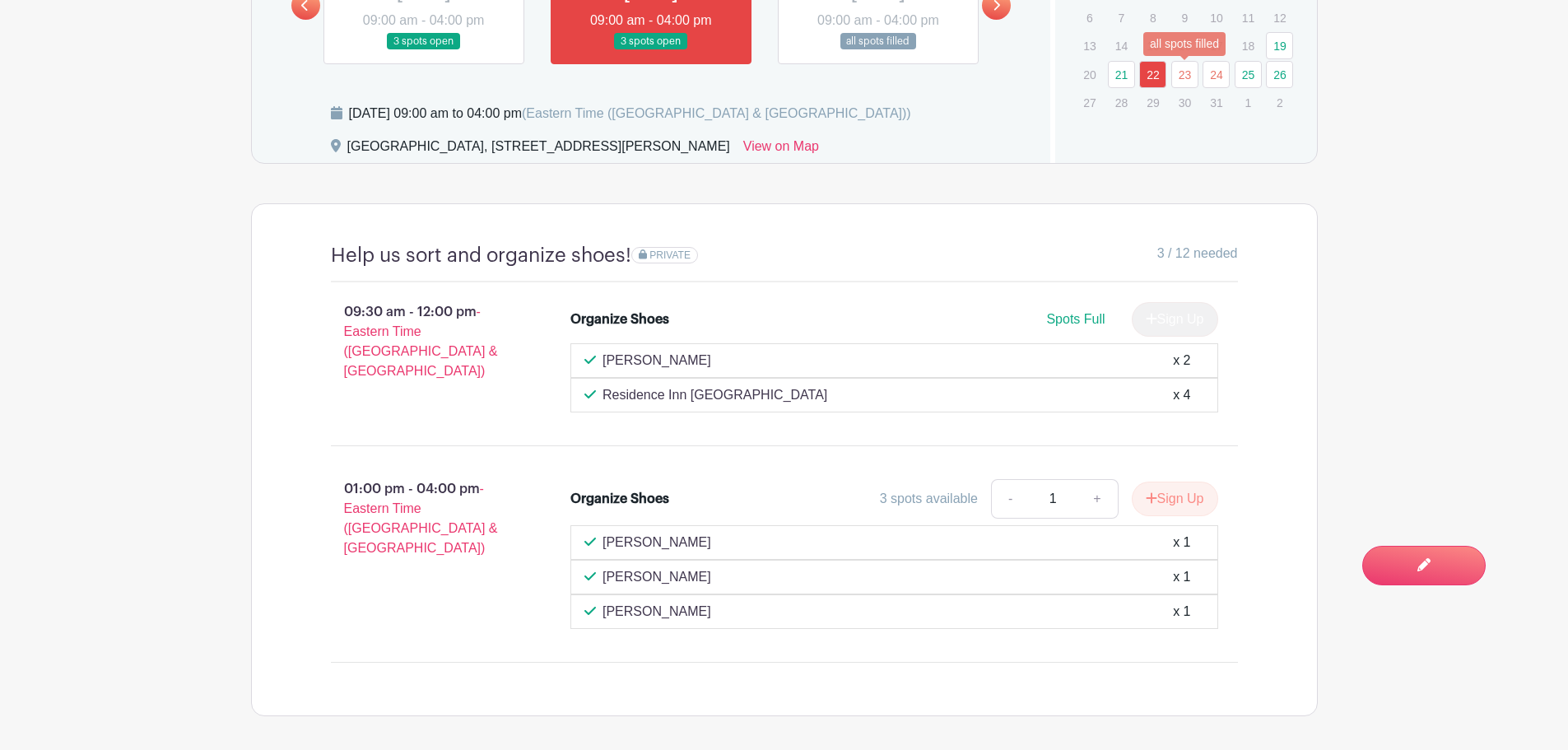
click at [1188, 72] on link "23" at bounding box center [1184, 74] width 28 height 28
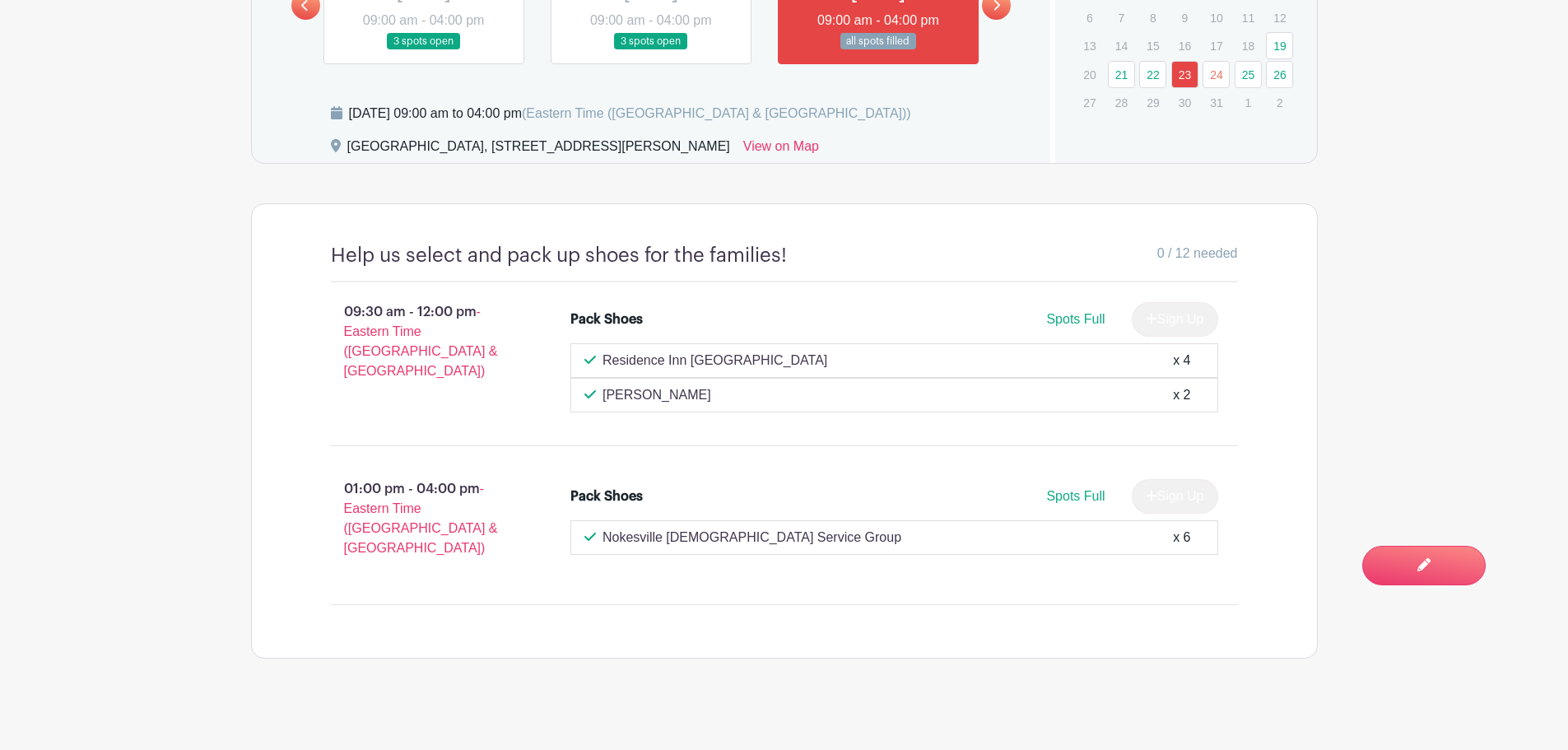
scroll to position [1397, 0]
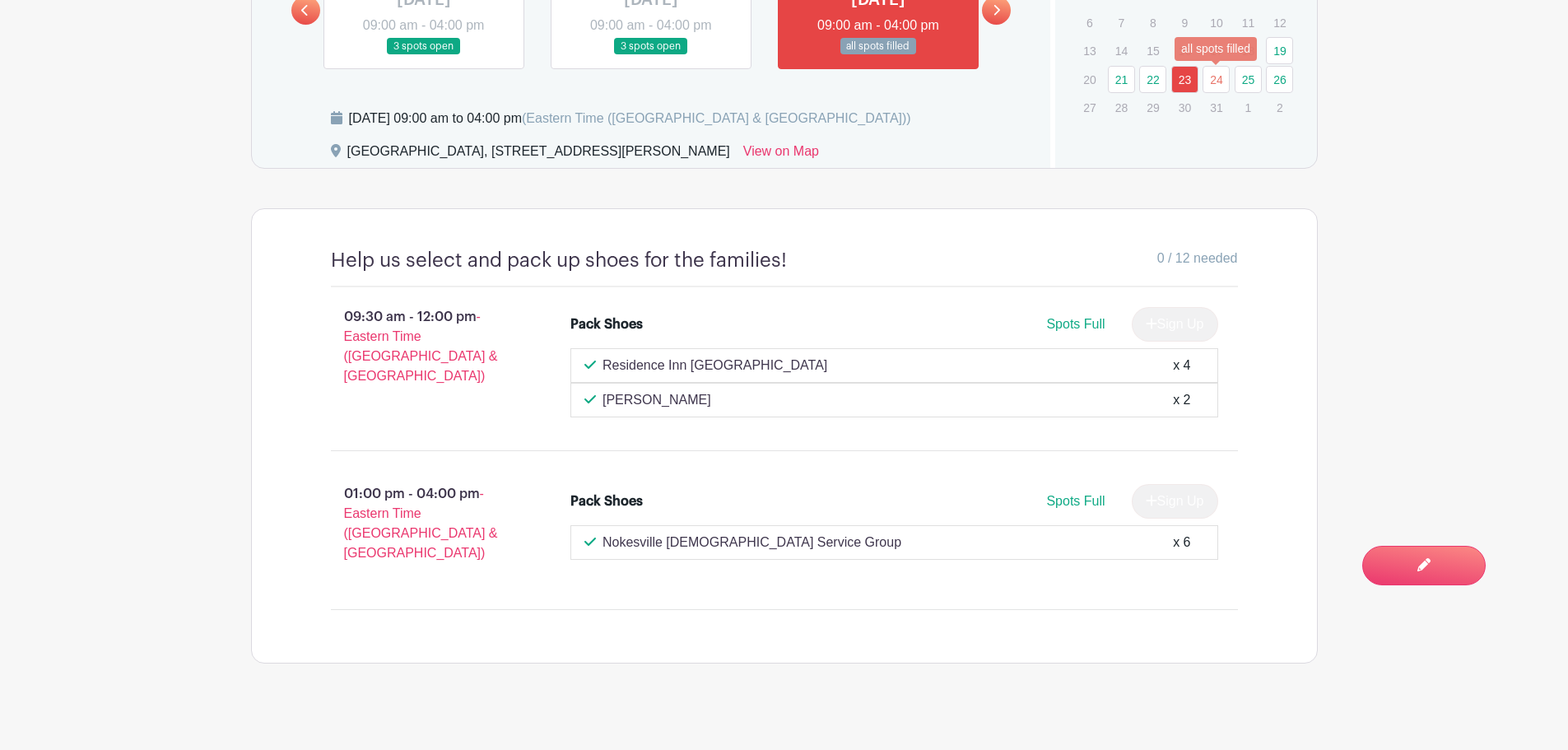
click at [1218, 73] on link "24" at bounding box center [1216, 79] width 28 height 28
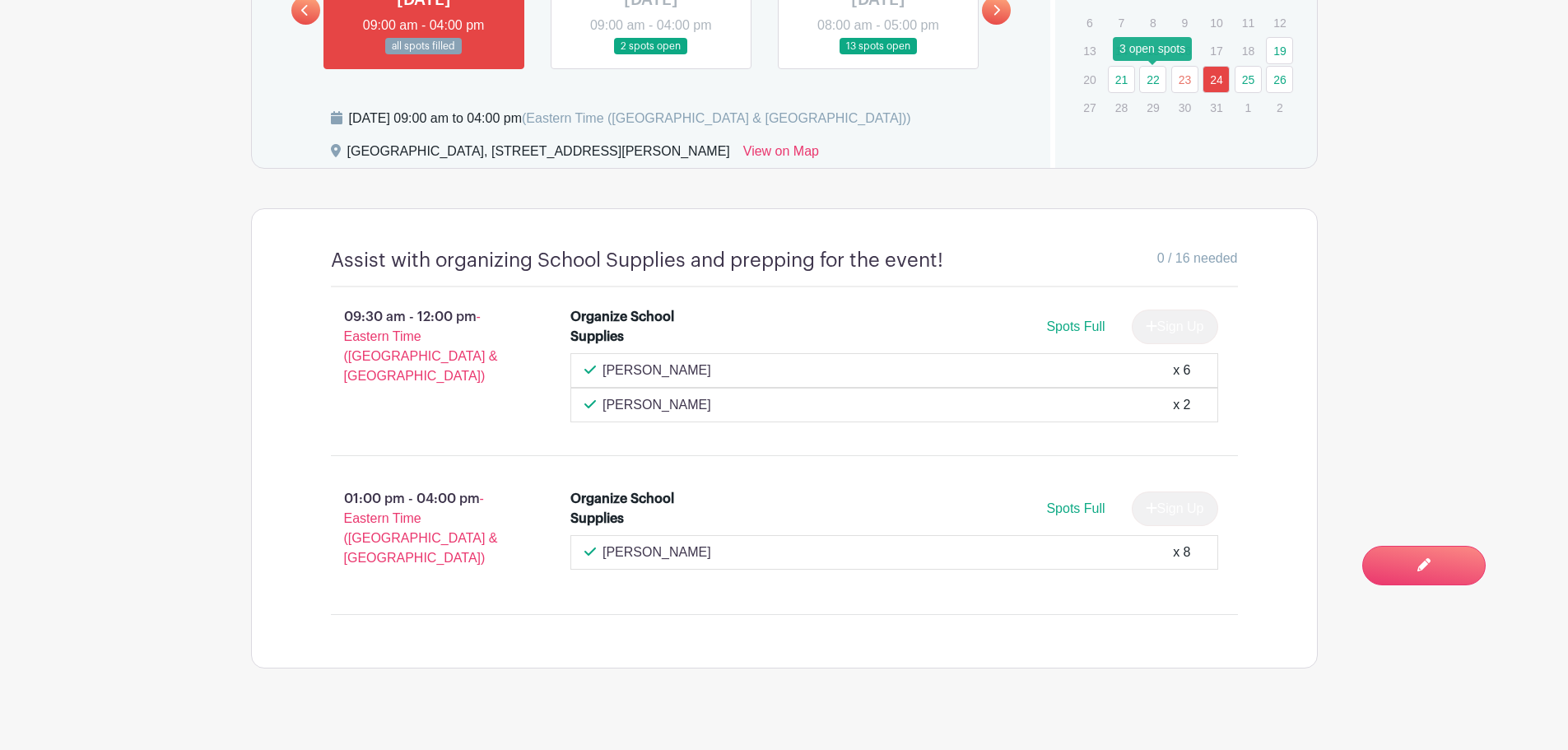
click at [1150, 76] on link "22" at bounding box center [1152, 79] width 28 height 28
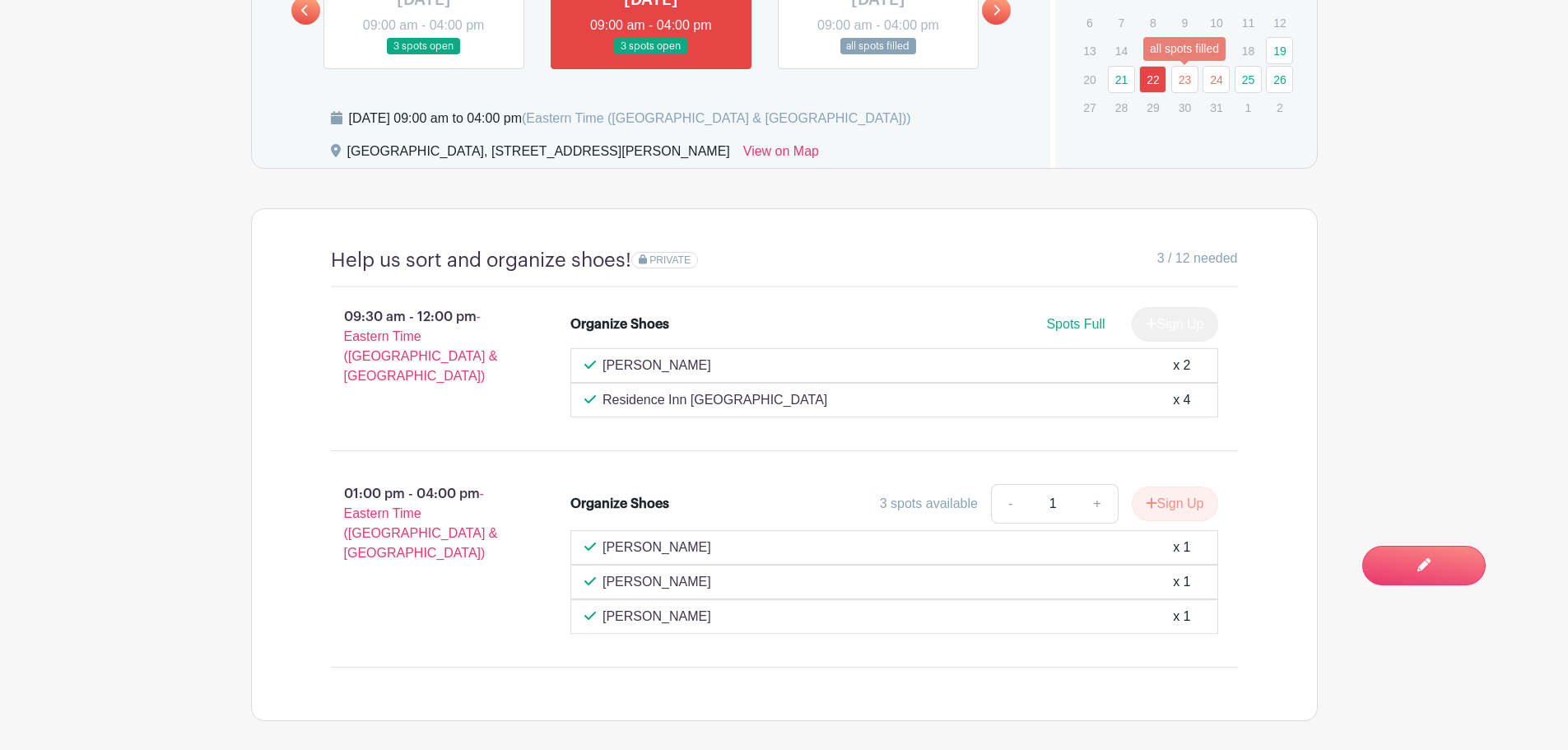
click at [1183, 77] on link "23" at bounding box center [1184, 79] width 28 height 28
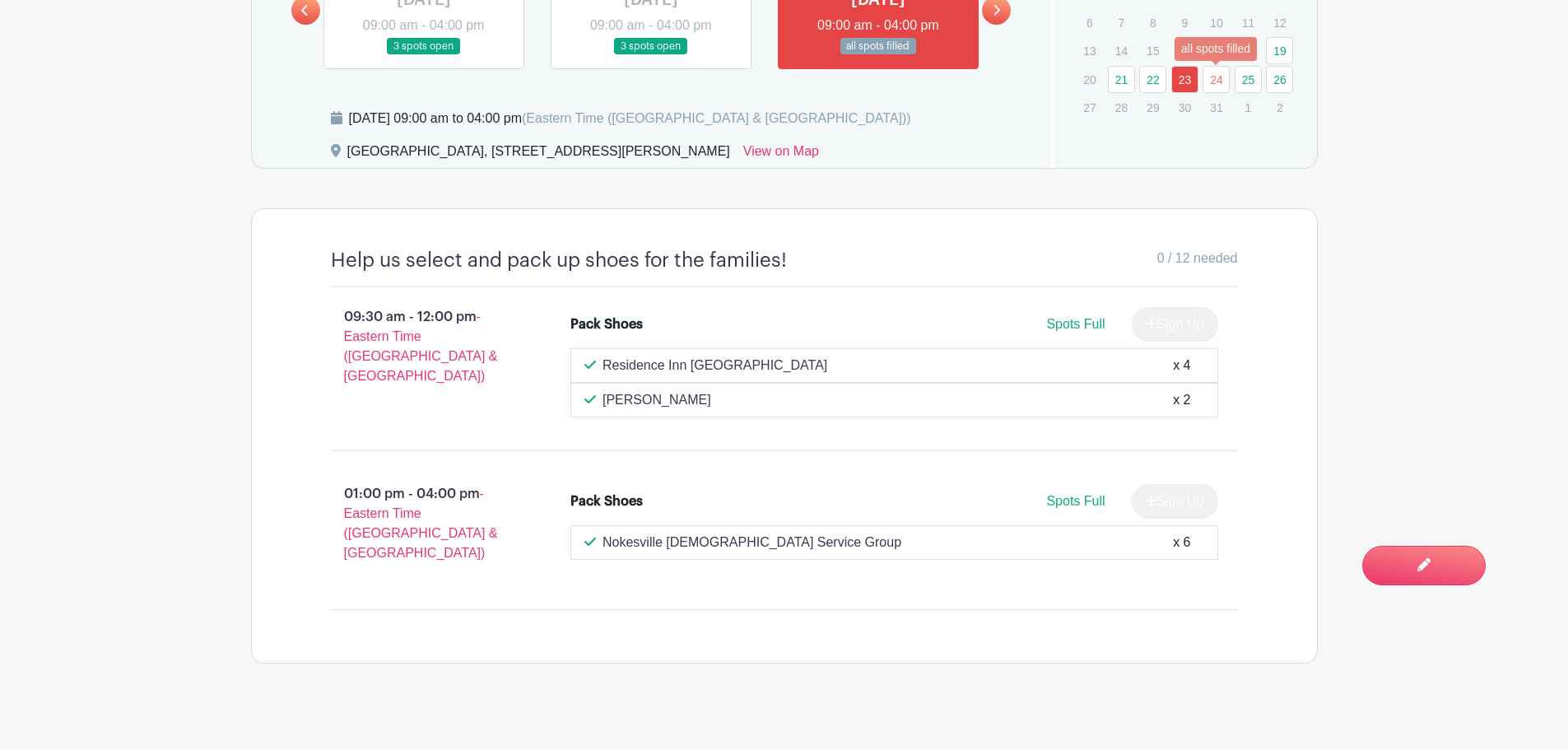
click at [1214, 76] on link "24" at bounding box center [1216, 79] width 28 height 28
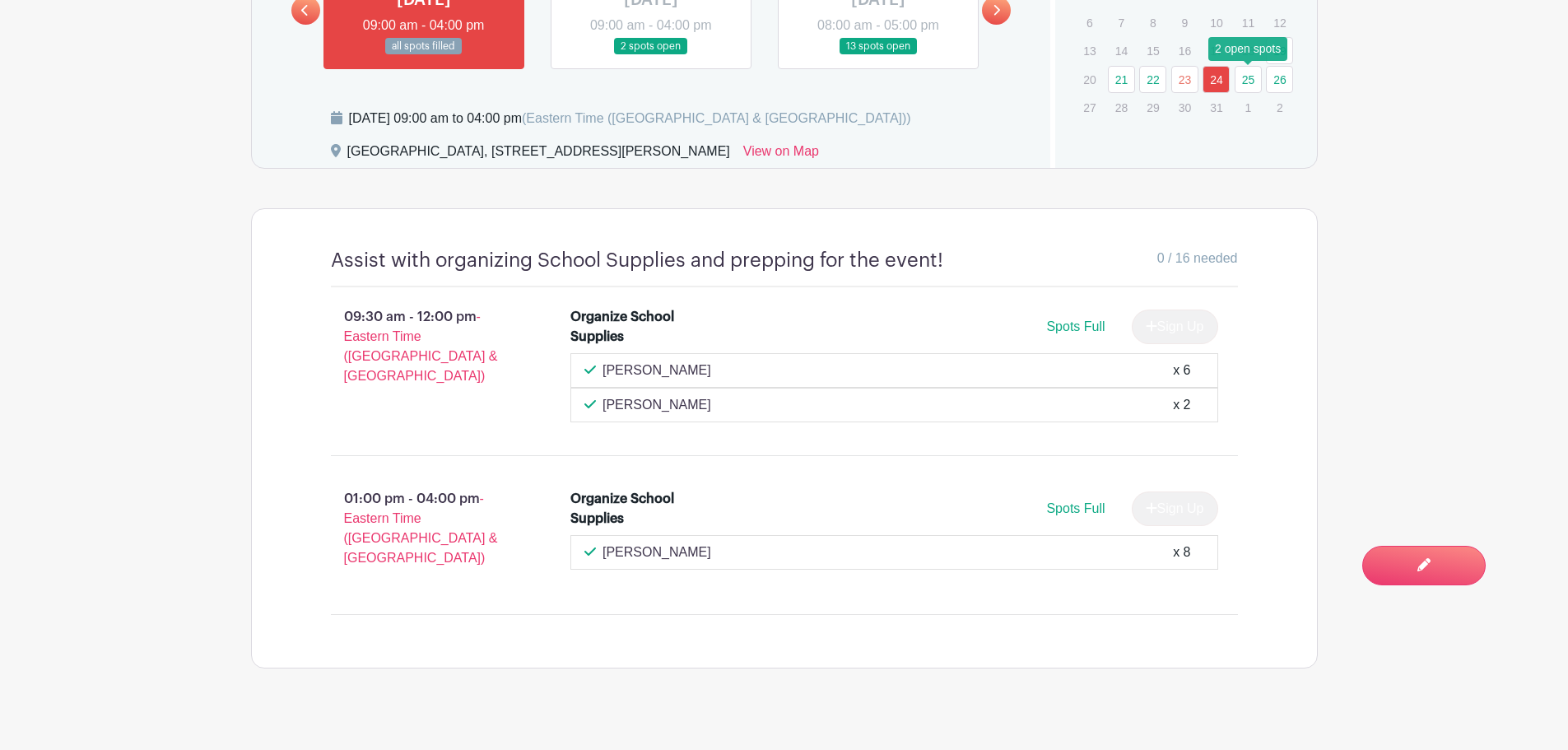
click at [1242, 72] on link "25" at bounding box center [1248, 79] width 28 height 28
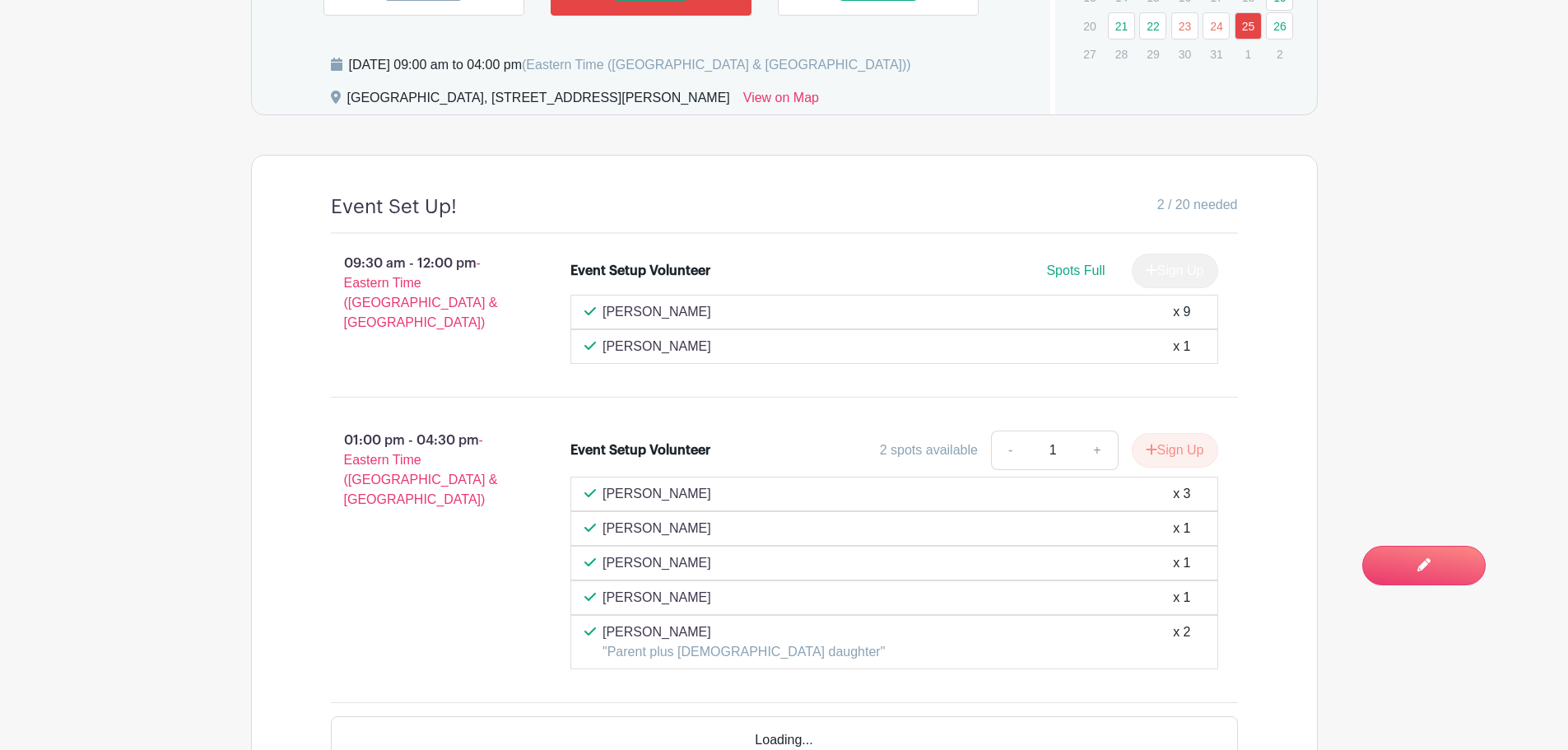
scroll to position [1479, 0]
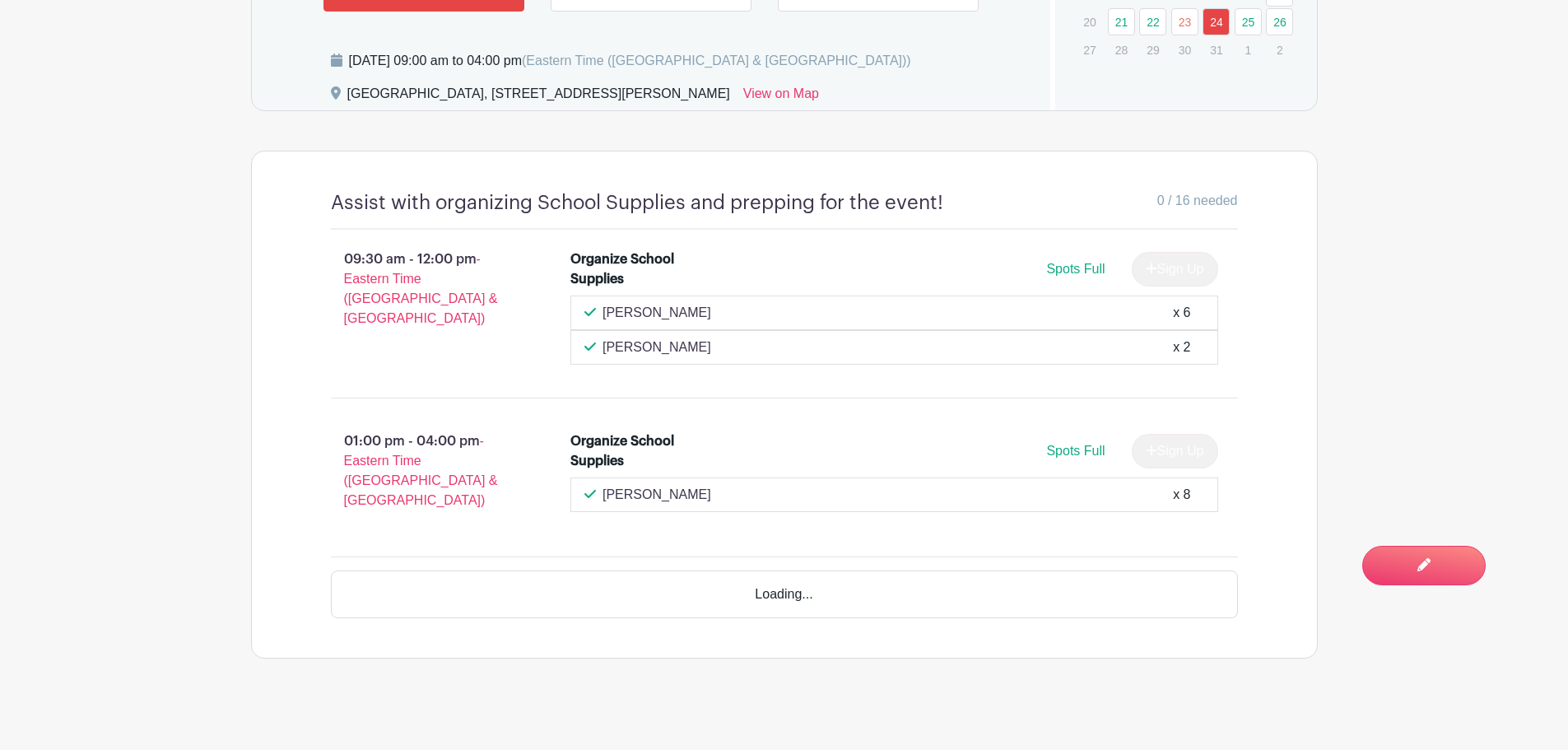
scroll to position [1406, 0]
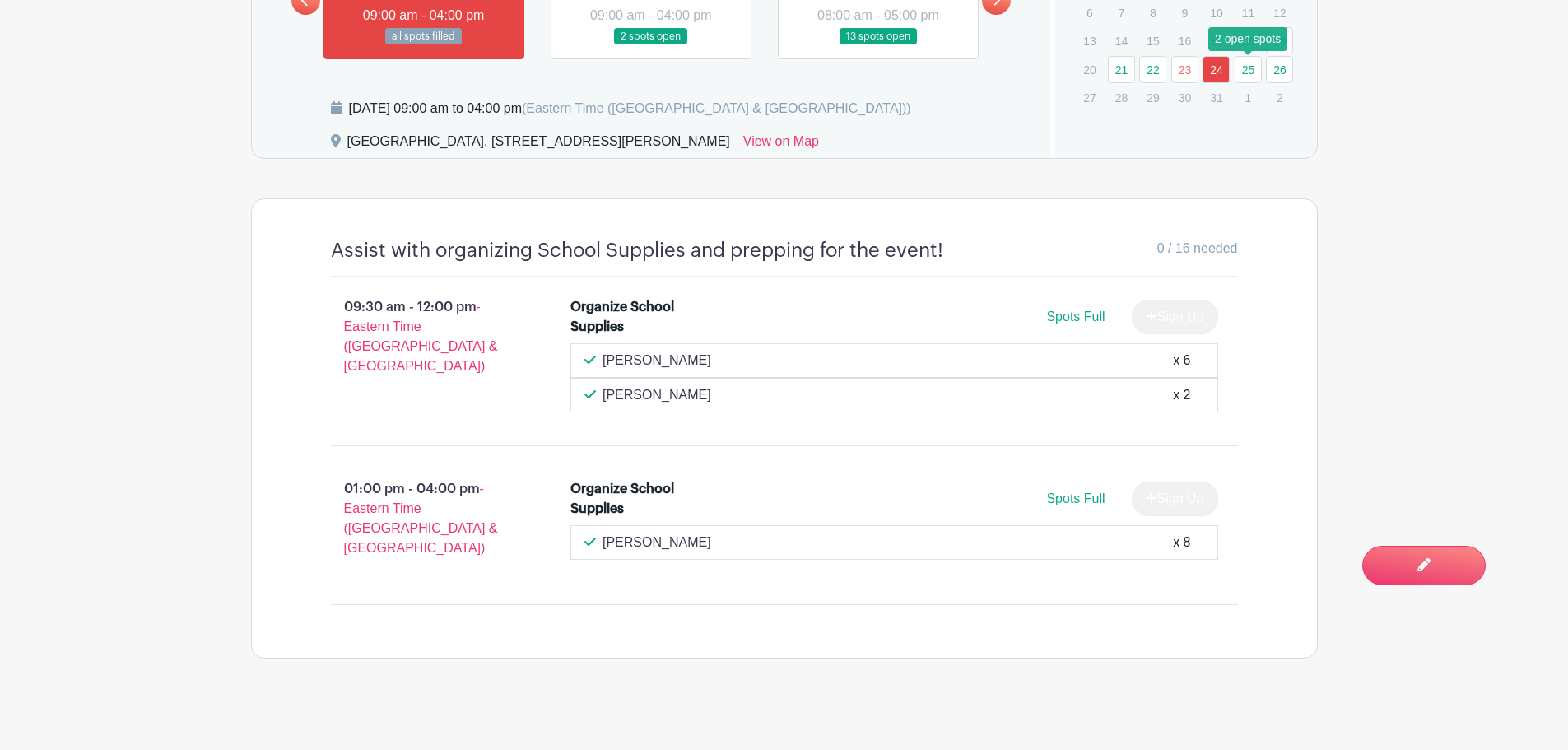
click at [1247, 59] on link "25" at bounding box center [1248, 69] width 28 height 28
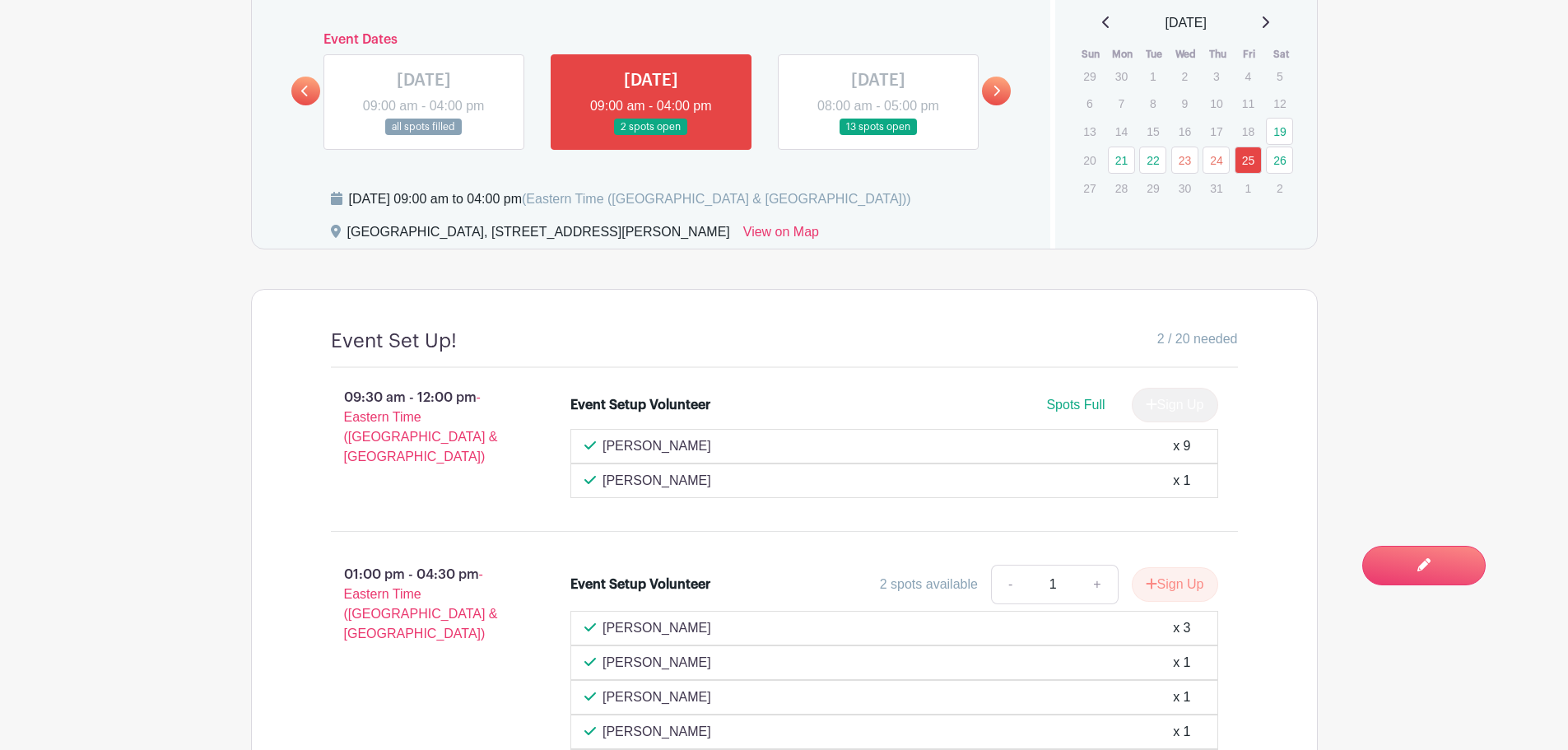
scroll to position [1312, 0]
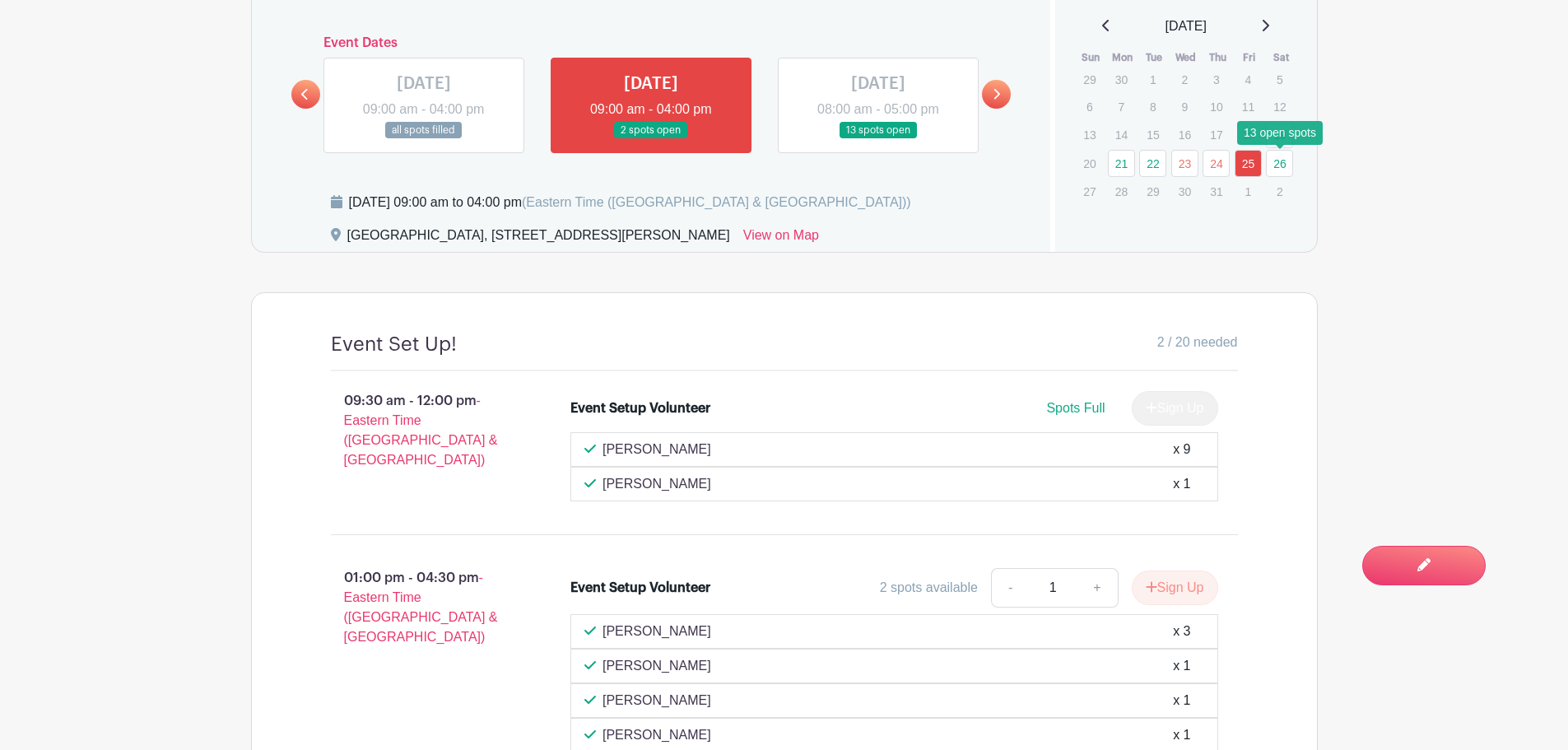
click at [1279, 161] on link "26" at bounding box center [1280, 163] width 28 height 28
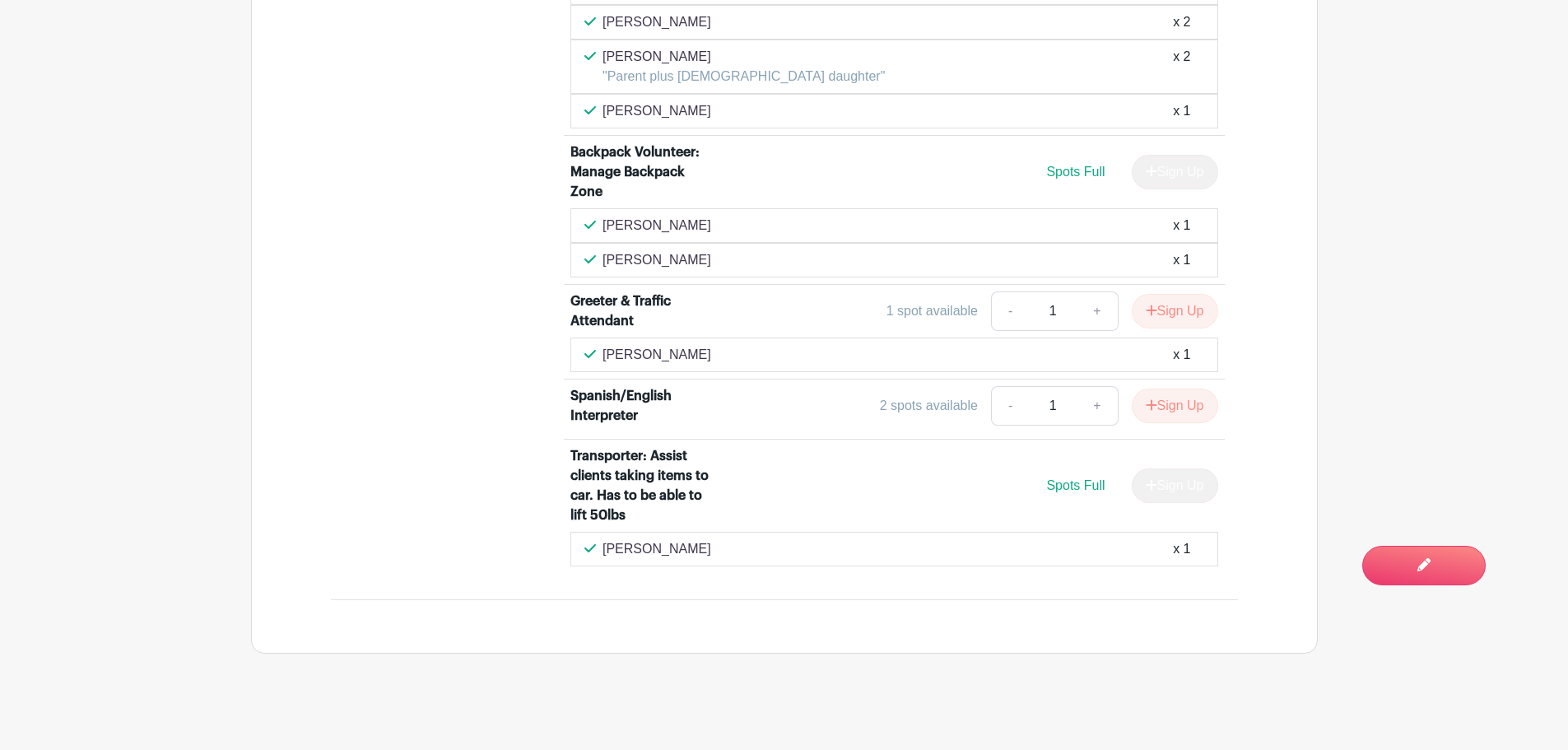
scroll to position [2742, 0]
